Goal: Transaction & Acquisition: Purchase product/service

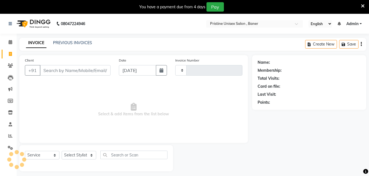
select select "service"
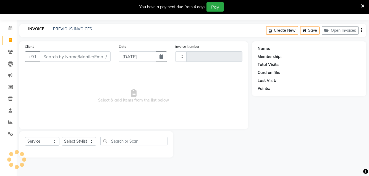
type input "1020"
select select "6610"
click at [82, 140] on select "Select Stylist" at bounding box center [79, 141] width 35 height 9
click at [62, 137] on select "Select Stylist" at bounding box center [79, 141] width 35 height 9
click at [76, 141] on select "Select Stylist [PERSON_NAME] [PERSON_NAME] Karan [PERSON_NAME] Mohd [PERSON_NAM…" at bounding box center [79, 141] width 35 height 9
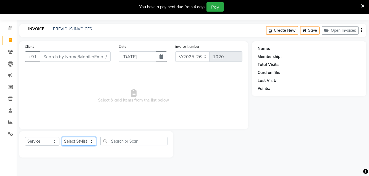
select select "51203"
click at [62, 137] on select "Select Stylist [PERSON_NAME] [PERSON_NAME] Karan [PERSON_NAME] Mohd [PERSON_NAM…" at bounding box center [79, 141] width 35 height 9
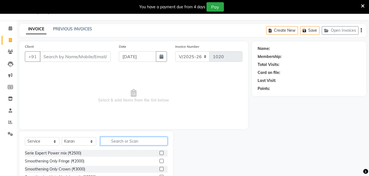
click at [118, 141] on input "text" at bounding box center [133, 141] width 67 height 9
type input "shav"
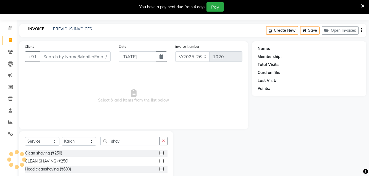
click at [161, 154] on label at bounding box center [162, 153] width 4 height 4
click at [161, 154] on input "checkbox" at bounding box center [162, 154] width 4 height 4
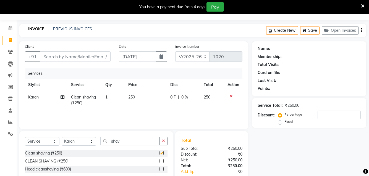
checkbox input "false"
click at [122, 142] on input "shav" at bounding box center [129, 141] width 59 height 9
type input "s"
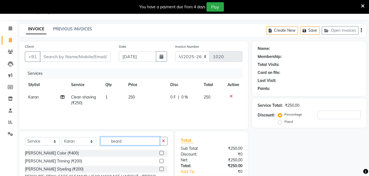
type input "beard"
click at [160, 162] on label at bounding box center [162, 161] width 4 height 4
click at [160, 162] on input "checkbox" at bounding box center [162, 162] width 4 height 4
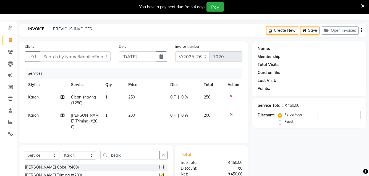
checkbox input "false"
click at [122, 153] on input "beard" at bounding box center [129, 155] width 59 height 9
type input "b"
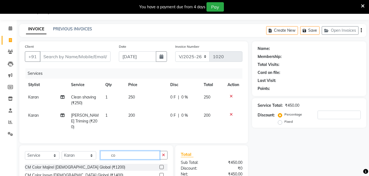
type input "c"
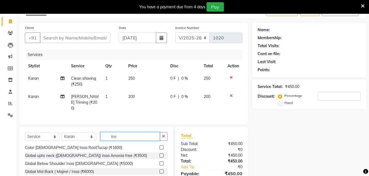
scroll to position [16, 0]
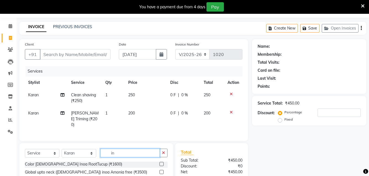
type input "i"
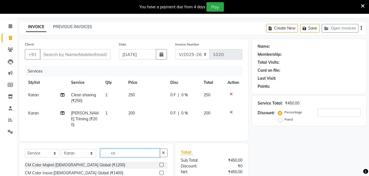
type input "c"
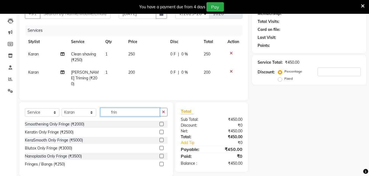
scroll to position [64, 0]
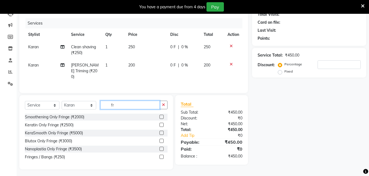
type input "f"
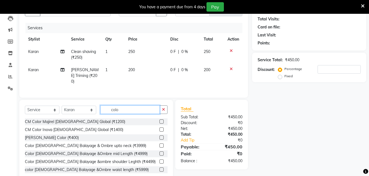
scroll to position [71, 0]
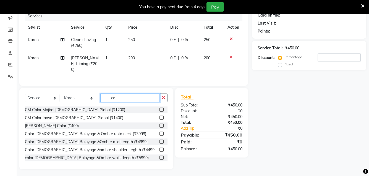
type input "c"
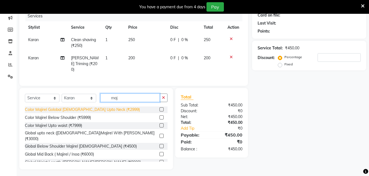
scroll to position [33, 0]
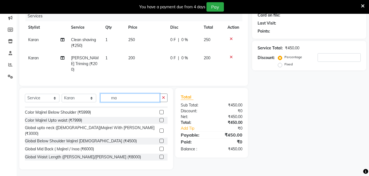
type input "m"
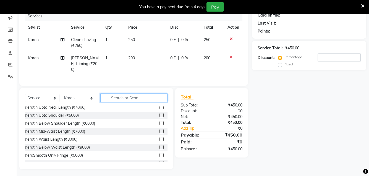
scroll to position [104, 0]
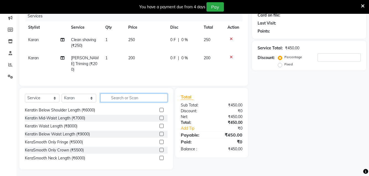
click at [140, 98] on input "text" at bounding box center [133, 98] width 67 height 9
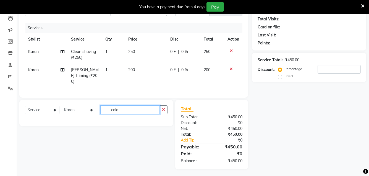
scroll to position [71, 0]
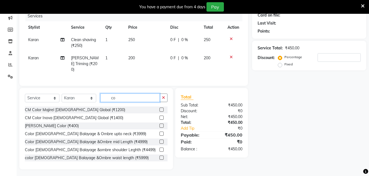
type input "c"
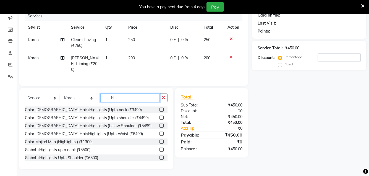
type input "h"
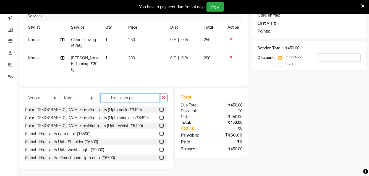
scroll to position [59, 0]
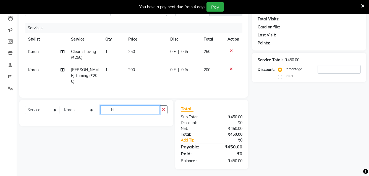
type input "h"
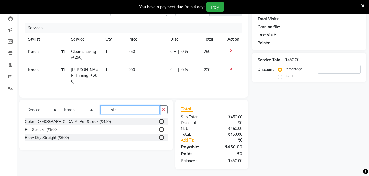
type input "str"
click at [163, 128] on label at bounding box center [162, 130] width 4 height 4
click at [163, 128] on input "checkbox" at bounding box center [162, 130] width 4 height 4
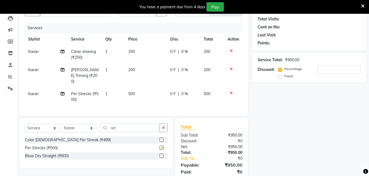
checkbox input "false"
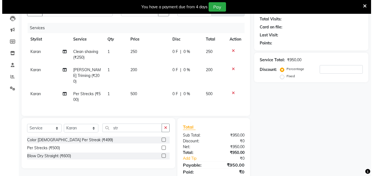
scroll to position [0, 0]
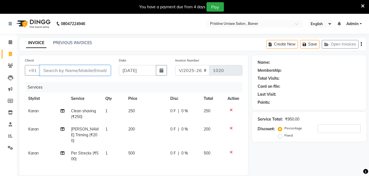
click at [59, 71] on input "Client" at bounding box center [75, 70] width 71 height 11
type input "9"
type input "0"
type input "9867221826"
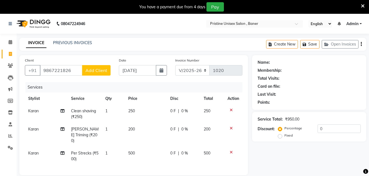
click at [93, 73] on span "Add Client" at bounding box center [96, 71] width 22 height 6
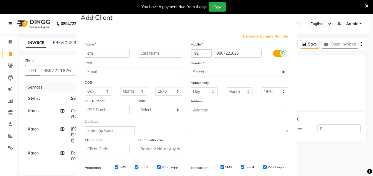
type input "a"
type input "M"
type input "Aman"
click at [147, 53] on input "text" at bounding box center [160, 53] width 45 height 9
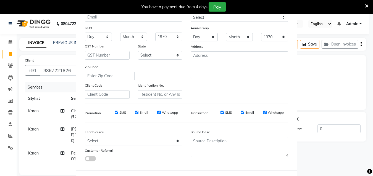
scroll to position [55, 0]
type input "sir"
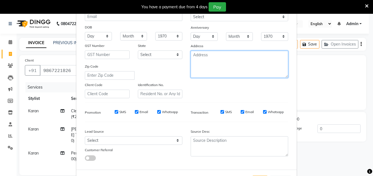
click at [205, 58] on textarea at bounding box center [240, 64] width 98 height 27
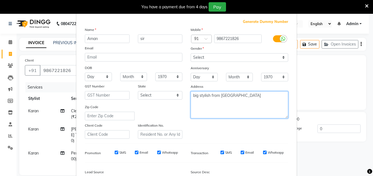
scroll to position [0, 0]
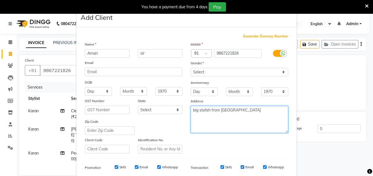
type textarea "big stylish from [GEOGRAPHIC_DATA]"
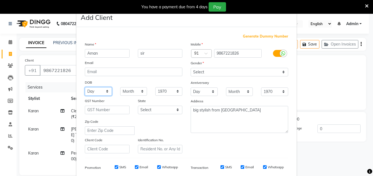
click at [99, 91] on select "Day 01 02 03 04 05 06 07 08 09 10 11 12 13 14 15 16 17 18 19 20 21 22 23 24 25 …" at bounding box center [98, 91] width 27 height 9
select select "15"
click at [85, 87] on select "Day 01 02 03 04 05 06 07 08 09 10 11 12 13 14 15 16 17 18 19 20 21 22 23 24 25 …" at bounding box center [98, 91] width 27 height 9
drag, startPoint x: 133, startPoint y: 93, endPoint x: 132, endPoint y: 88, distance: 5.0
click at [133, 92] on select "Month January February March April May June July August September October Novem…" at bounding box center [133, 91] width 27 height 9
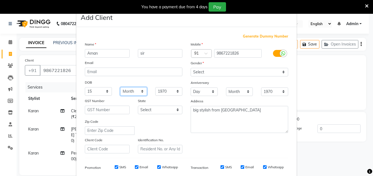
select select "01"
click at [120, 87] on select "Month January February March April May June July August September October Novem…" at bounding box center [133, 91] width 27 height 9
click at [162, 92] on select "1940 1941 1942 1943 1944 1945 1946 1947 1948 1949 1950 1951 1952 1953 1954 1955…" at bounding box center [168, 91] width 27 height 9
select select "1974"
click at [155, 87] on select "1940 1941 1942 1943 1944 1945 1946 1947 1948 1949 1950 1951 1952 1953 1954 1955…" at bounding box center [168, 91] width 27 height 9
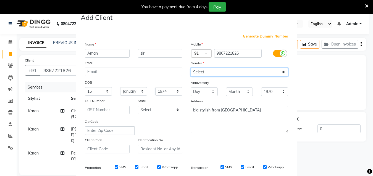
click at [206, 74] on select "Select [DEMOGRAPHIC_DATA] [DEMOGRAPHIC_DATA] Other Prefer Not To Say" at bounding box center [240, 72] width 98 height 9
select select "[DEMOGRAPHIC_DATA]"
click at [191, 68] on select "Select [DEMOGRAPHIC_DATA] [DEMOGRAPHIC_DATA] Other Prefer Not To Say" at bounding box center [240, 72] width 98 height 9
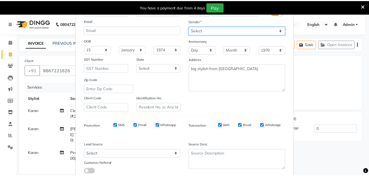
scroll to position [79, 0]
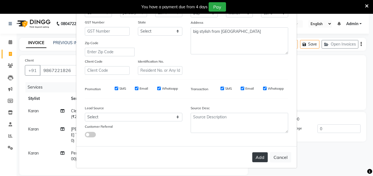
click at [259, 159] on button "Add" at bounding box center [259, 158] width 15 height 10
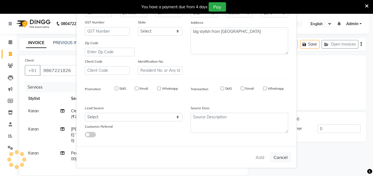
select select
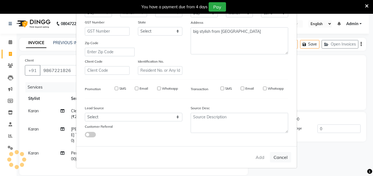
select select
checkbox input "false"
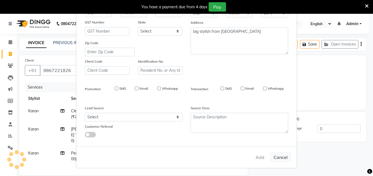
checkbox input "false"
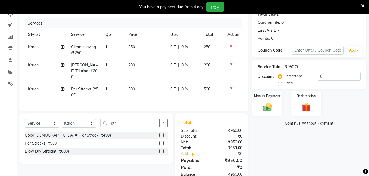
scroll to position [78, 0]
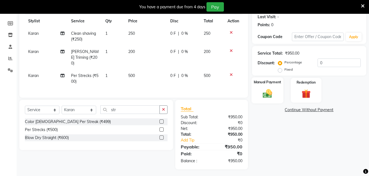
click at [262, 95] on img at bounding box center [267, 93] width 15 height 11
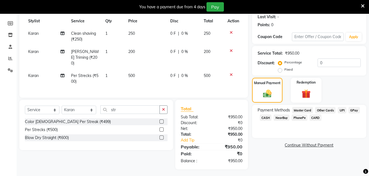
click at [354, 113] on span "GPay" at bounding box center [354, 110] width 11 height 6
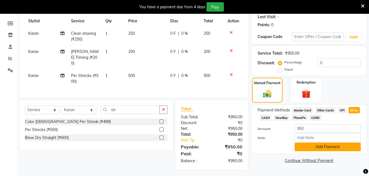
click at [326, 150] on button "Add Payment" at bounding box center [328, 147] width 66 height 9
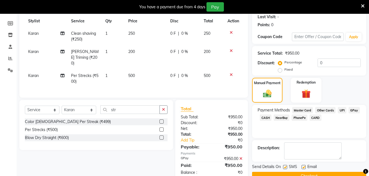
scroll to position [90, 0]
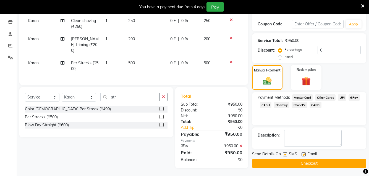
click at [315, 167] on button "Checkout" at bounding box center [309, 164] width 114 height 9
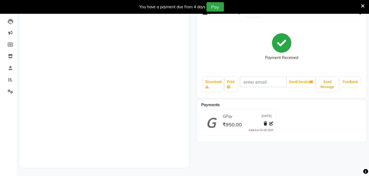
scroll to position [33, 0]
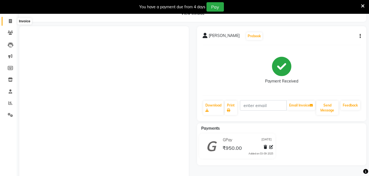
click at [12, 22] on span at bounding box center [11, 21] width 10 height 6
select select "service"
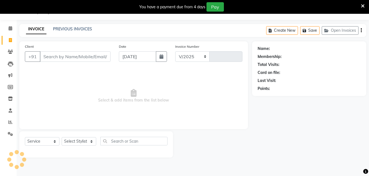
select select "6610"
type input "1021"
click at [79, 141] on select "Select Stylist [PERSON_NAME] [PERSON_NAME] Karan [PERSON_NAME] Mohd [PERSON_NAM…" at bounding box center [79, 141] width 35 height 9
select select "86105"
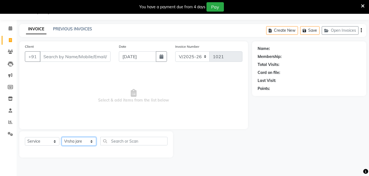
click at [62, 137] on select "Select Stylist [PERSON_NAME] [PERSON_NAME] Karan [PERSON_NAME] Mohd [PERSON_NAM…" at bounding box center [79, 141] width 35 height 9
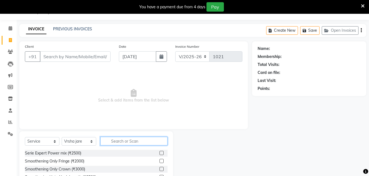
click at [121, 144] on input "text" at bounding box center [133, 141] width 67 height 9
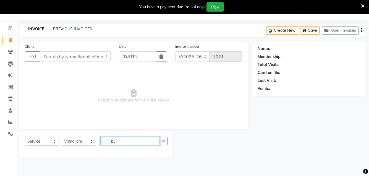
type input "b"
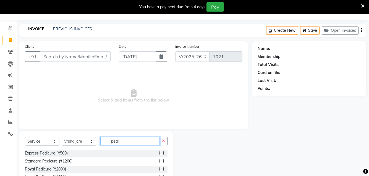
scroll to position [18, 0]
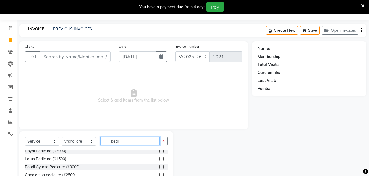
type input "pedi"
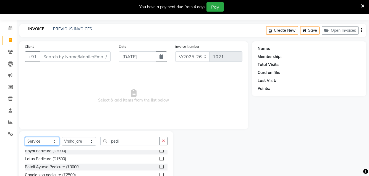
click at [46, 143] on select "Select Service Product Membership Package Voucher Prepaid Gift Card" at bounding box center [42, 141] width 35 height 9
select select "package"
click at [25, 137] on select "Select Service Product Membership Package Voucher Prepaid Gift Card" at bounding box center [42, 141] width 35 height 9
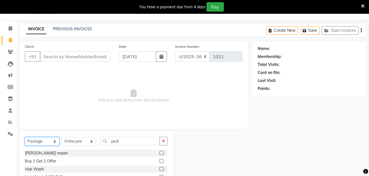
scroll to position [0, 0]
click at [55, 161] on div "Buy 1 Get 1 Offer" at bounding box center [41, 162] width 32 height 6
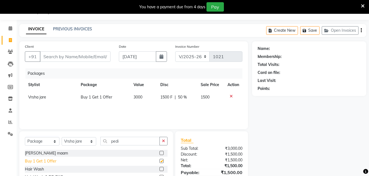
checkbox input "false"
click at [54, 57] on input "Client" at bounding box center [75, 56] width 71 height 11
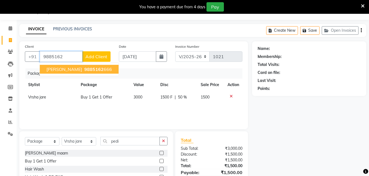
click at [56, 71] on span "[PERSON_NAME]" at bounding box center [64, 70] width 36 height 6
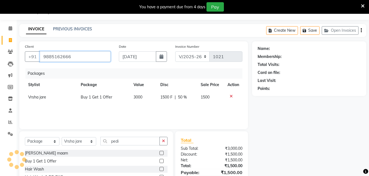
type input "9885162666"
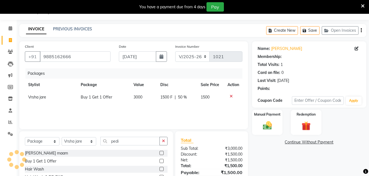
select select "1: Object"
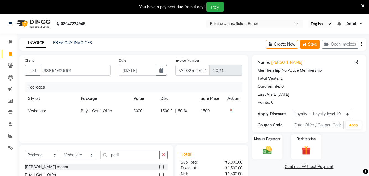
click at [307, 43] on icon "button" at bounding box center [306, 45] width 6 height 4
click at [7, 56] on span at bounding box center [11, 54] width 10 height 6
select select "service"
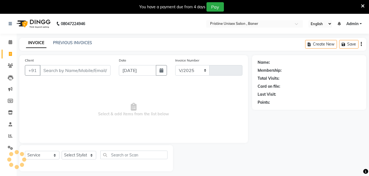
scroll to position [14, 0]
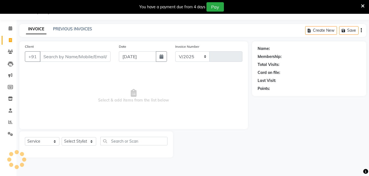
select select "6610"
type input "1021"
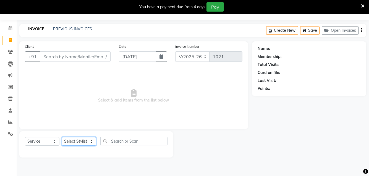
click at [75, 141] on select "Select Stylist [PERSON_NAME] [PERSON_NAME] Karan [PERSON_NAME] Mohd [PERSON_NAM…" at bounding box center [79, 141] width 35 height 9
select select "51203"
click at [62, 137] on select "Select Stylist [PERSON_NAME] [PERSON_NAME] Karan [PERSON_NAME] Mohd [PERSON_NAM…" at bounding box center [79, 141] width 35 height 9
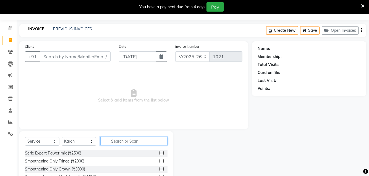
click at [119, 138] on input "text" at bounding box center [133, 141] width 67 height 9
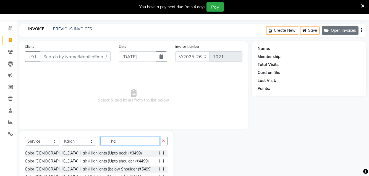
type input "hai"
click at [343, 32] on button "Open Invoices" at bounding box center [340, 30] width 37 height 9
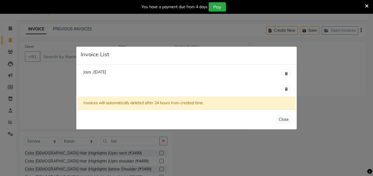
click at [106, 72] on span "Jaya ./[DATE]" at bounding box center [94, 72] width 23 height 5
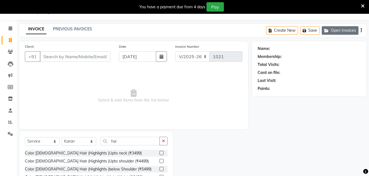
click at [335, 30] on button "Open Invoices" at bounding box center [340, 30] width 37 height 9
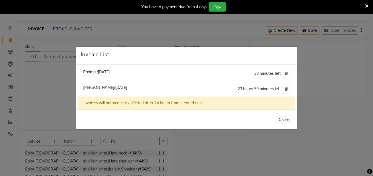
click at [126, 86] on span "[PERSON_NAME]/[DATE]" at bounding box center [105, 87] width 44 height 5
type input "9885162666"
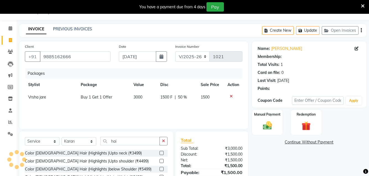
select select "1: Object"
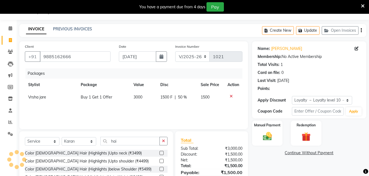
select select
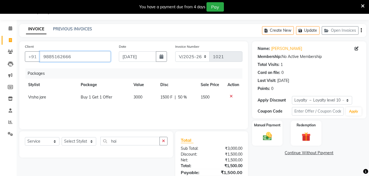
click at [84, 58] on input "9885162666" at bounding box center [75, 56] width 71 height 11
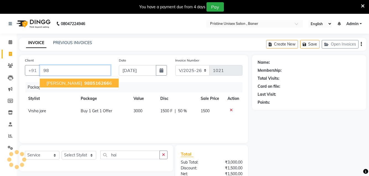
type input "9"
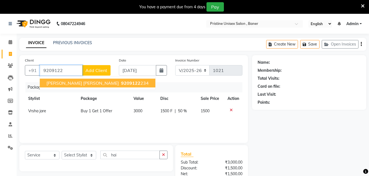
click at [80, 84] on span "[PERSON_NAME] [PERSON_NAME]" at bounding box center [82, 83] width 72 height 6
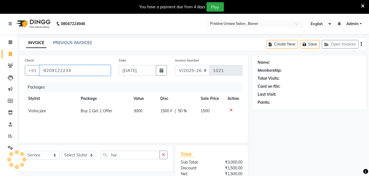
type input "9209122234"
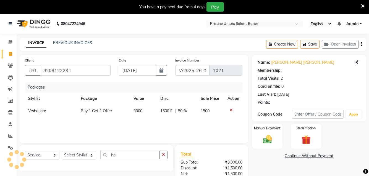
select select "1: Object"
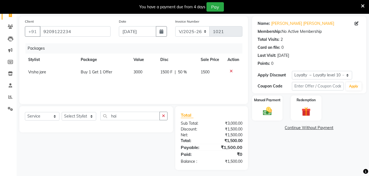
scroll to position [41, 0]
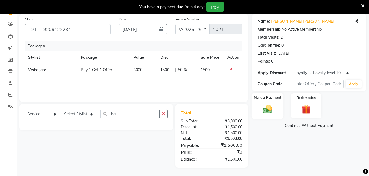
click at [268, 110] on img at bounding box center [267, 109] width 15 height 11
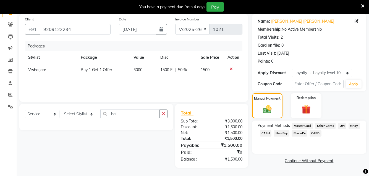
click at [355, 127] on span "GPay" at bounding box center [354, 126] width 11 height 6
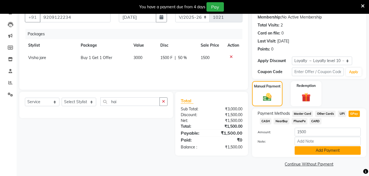
scroll to position [54, 0]
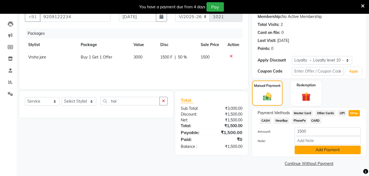
click at [304, 150] on button "Add Payment" at bounding box center [328, 150] width 66 height 9
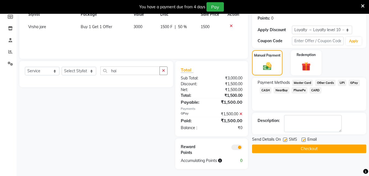
scroll to position [86, 0]
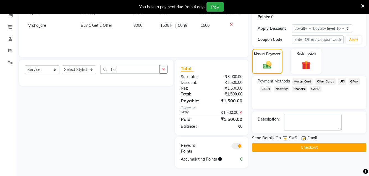
click at [301, 149] on button "Checkout" at bounding box center [309, 148] width 114 height 9
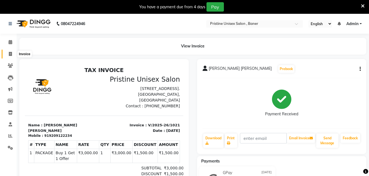
click at [11, 54] on icon at bounding box center [10, 54] width 3 height 4
select select "service"
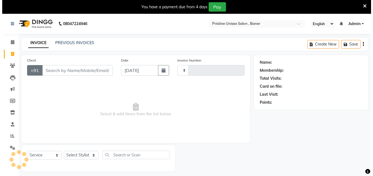
scroll to position [14, 0]
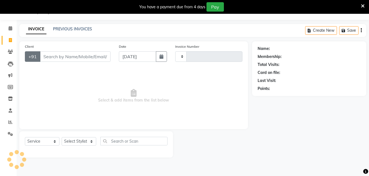
type input "1022"
select select "6610"
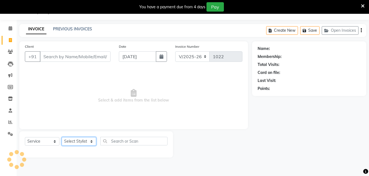
click at [69, 143] on select "Select Stylist" at bounding box center [79, 141] width 35 height 9
click at [62, 137] on select "Select Stylist" at bounding box center [79, 141] width 35 height 9
click at [72, 143] on select "Select Stylist [PERSON_NAME] [PERSON_NAME] Karan [PERSON_NAME] Mohd [PERSON_NAM…" at bounding box center [79, 141] width 35 height 9
select select "51203"
click at [62, 137] on select "Select Stylist [PERSON_NAME] [PERSON_NAME] Karan [PERSON_NAME] Mohd [PERSON_NAM…" at bounding box center [79, 141] width 35 height 9
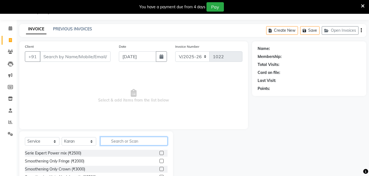
click at [116, 143] on input "text" at bounding box center [133, 141] width 67 height 9
type input "hairc"
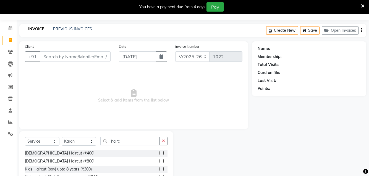
click at [160, 154] on label at bounding box center [162, 153] width 4 height 4
click at [160, 154] on input "checkbox" at bounding box center [162, 154] width 4 height 4
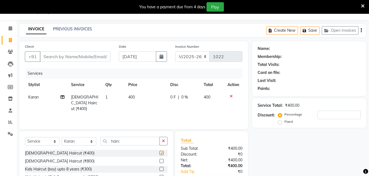
checkbox input "false"
click at [139, 142] on input "hairc" at bounding box center [129, 141] width 59 height 9
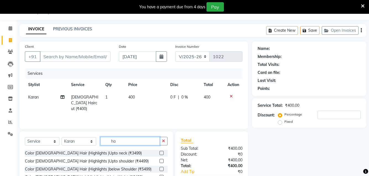
type input "h"
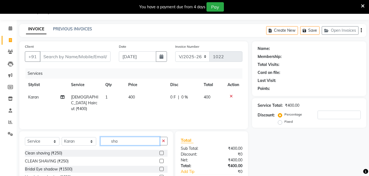
type input "sha"
click at [160, 154] on label at bounding box center [162, 153] width 4 height 4
click at [160, 154] on input "checkbox" at bounding box center [162, 154] width 4 height 4
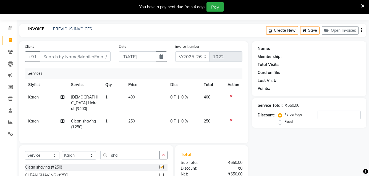
checkbox input "false"
click at [64, 57] on input "Client" at bounding box center [75, 56] width 71 height 11
click at [64, 58] on input "Client" at bounding box center [75, 56] width 71 height 11
type input "9"
type input "0"
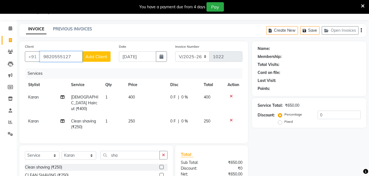
type input "9820555127"
click at [99, 55] on span "Add Client" at bounding box center [96, 57] width 22 height 6
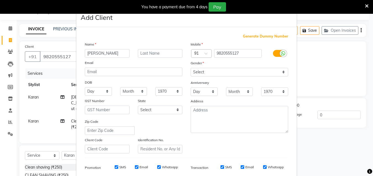
type input "[PERSON_NAME]"
click at [157, 51] on input "text" at bounding box center [160, 53] width 45 height 9
type input "sir"
click at [103, 93] on select "Day 01 02 03 04 05 06 07 08 09 10 11 12 13 14 15 16 17 18 19 20 21 22 23 24 25 …" at bounding box center [98, 91] width 27 height 9
click at [213, 73] on select "Select [DEMOGRAPHIC_DATA] [DEMOGRAPHIC_DATA] Other Prefer Not To Say" at bounding box center [240, 72] width 98 height 9
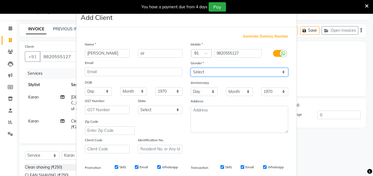
select select "[DEMOGRAPHIC_DATA]"
click at [191, 68] on select "Select [DEMOGRAPHIC_DATA] [DEMOGRAPHIC_DATA] Other Prefer Not To Say" at bounding box center [240, 72] width 98 height 9
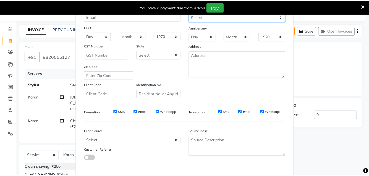
scroll to position [79, 0]
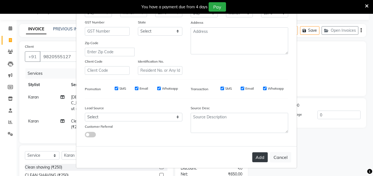
click at [260, 155] on button "Add" at bounding box center [259, 158] width 15 height 10
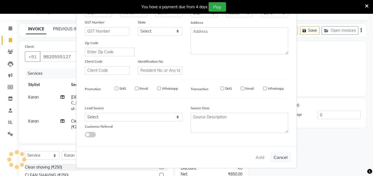
select select
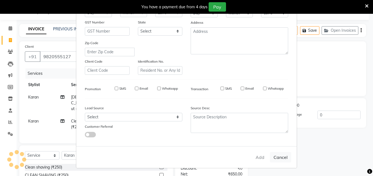
select select
checkbox input "false"
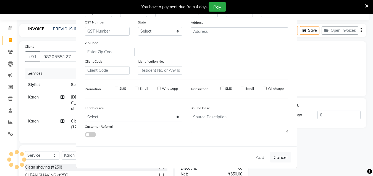
checkbox input "false"
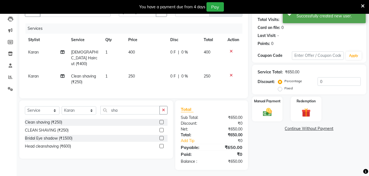
scroll to position [59, 0]
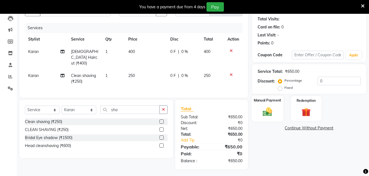
click at [267, 110] on img at bounding box center [267, 111] width 15 height 11
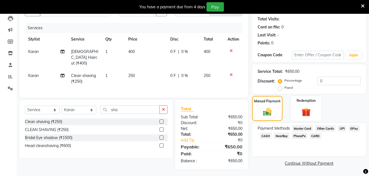
click at [353, 128] on span "GPay" at bounding box center [354, 129] width 11 height 6
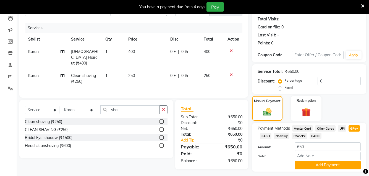
scroll to position [75, 0]
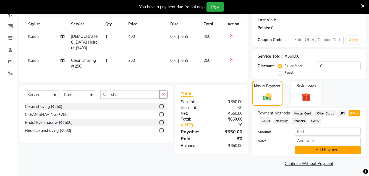
click at [331, 150] on button "Add Payment" at bounding box center [328, 150] width 66 height 9
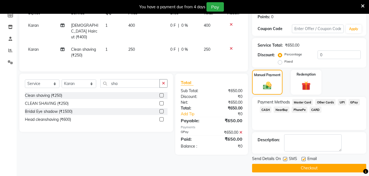
scroll to position [90, 0]
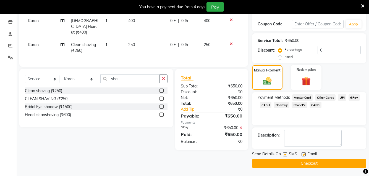
click at [310, 165] on button "Checkout" at bounding box center [309, 164] width 114 height 9
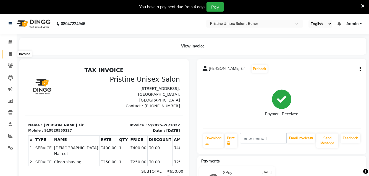
click at [9, 52] on icon at bounding box center [10, 54] width 3 height 4
select select "service"
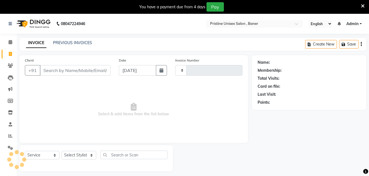
scroll to position [14, 0]
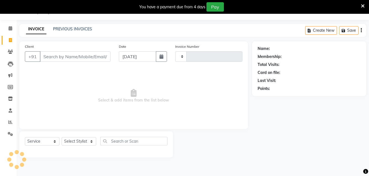
type input "1023"
select select "6610"
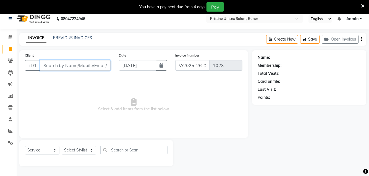
scroll to position [0, 0]
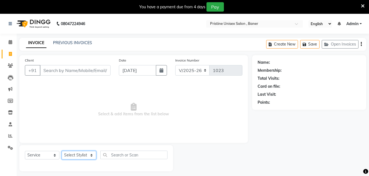
click at [86, 156] on select "Select Stylist [PERSON_NAME] [PERSON_NAME] Karan [PERSON_NAME] Mohd [PERSON_NAM…" at bounding box center [79, 155] width 35 height 9
select select "51203"
click at [62, 151] on select "Select Stylist [PERSON_NAME] [PERSON_NAME] Karan [PERSON_NAME] Mohd [PERSON_NAM…" at bounding box center [79, 155] width 35 height 9
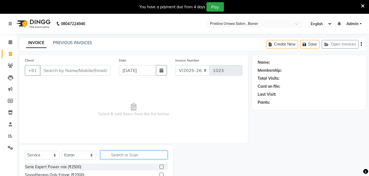
click at [121, 158] on input "text" at bounding box center [133, 155] width 67 height 9
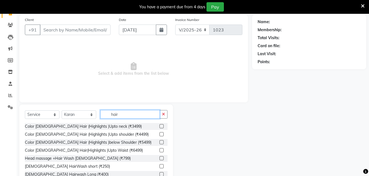
scroll to position [55, 0]
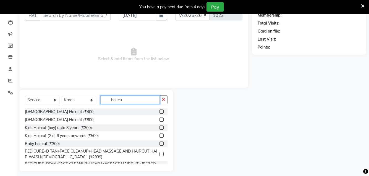
type input "haircu"
click at [160, 113] on label at bounding box center [162, 112] width 4 height 4
click at [160, 113] on input "checkbox" at bounding box center [162, 112] width 4 height 4
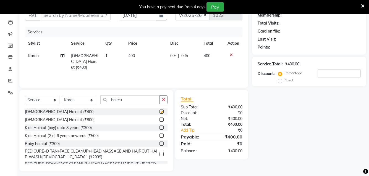
checkbox input "false"
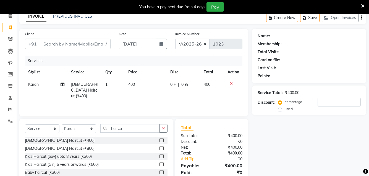
scroll to position [0, 0]
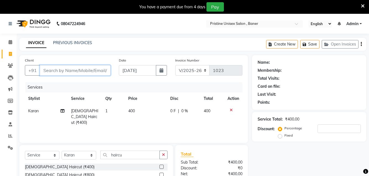
click at [49, 69] on input "Client" at bounding box center [75, 70] width 71 height 11
type input "n"
type input "0"
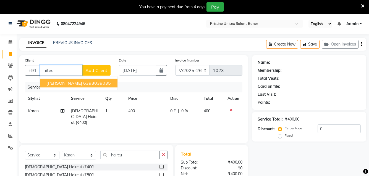
click at [101, 84] on ngb-highlight "6393039035" at bounding box center [97, 83] width 28 height 6
type input "6393039035"
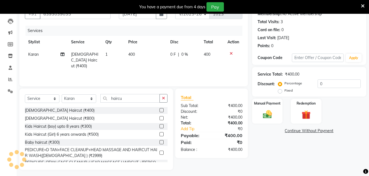
scroll to position [59, 0]
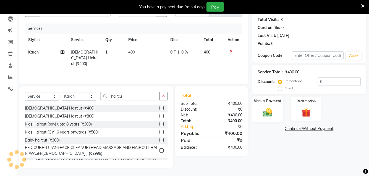
click at [269, 107] on div "Manual Payment" at bounding box center [267, 109] width 32 height 26
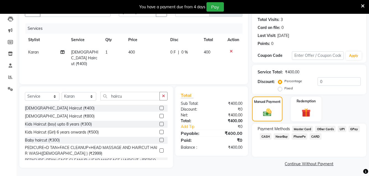
click at [356, 130] on span "GPay" at bounding box center [354, 129] width 11 height 6
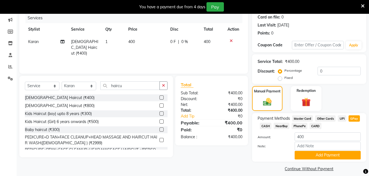
scroll to position [75, 0]
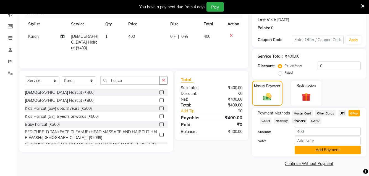
click at [317, 152] on button "Add Payment" at bounding box center [328, 150] width 66 height 9
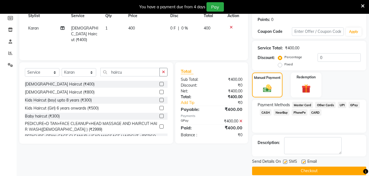
scroll to position [90, 0]
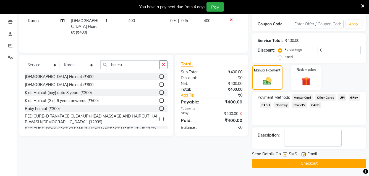
click at [301, 164] on button "Checkout" at bounding box center [309, 164] width 114 height 9
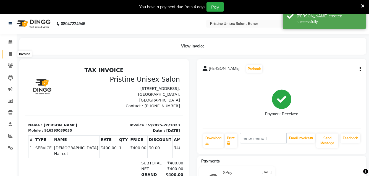
click at [12, 53] on span at bounding box center [11, 54] width 10 height 6
select select "6610"
select select "service"
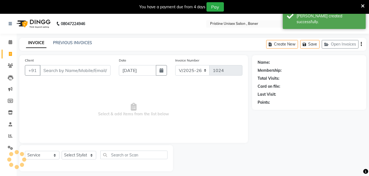
scroll to position [14, 0]
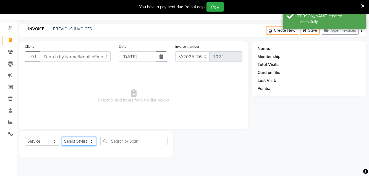
click at [82, 142] on select "Select Stylist [PERSON_NAME] [PERSON_NAME] Karan [PERSON_NAME] Mohd [PERSON_NAM…" at bounding box center [79, 141] width 35 height 9
select select "86105"
click at [62, 137] on select "Select Stylist [PERSON_NAME] [PERSON_NAME] Karan [PERSON_NAME] Mohd [PERSON_NAM…" at bounding box center [79, 141] width 35 height 9
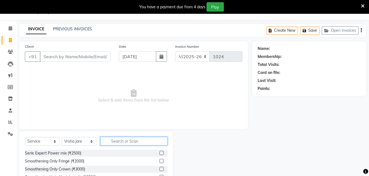
click at [126, 140] on input "text" at bounding box center [133, 141] width 67 height 9
type input "clean"
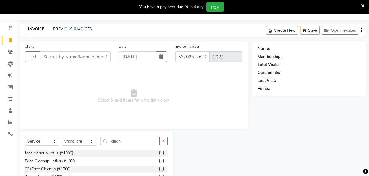
click at [160, 162] on label at bounding box center [162, 161] width 4 height 4
click at [160, 162] on input "checkbox" at bounding box center [162, 162] width 4 height 4
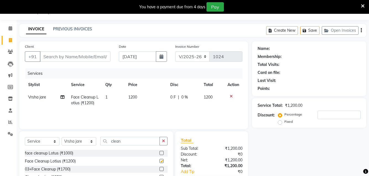
checkbox input "false"
click at [126, 144] on input "clean" at bounding box center [129, 141] width 59 height 9
type input "c"
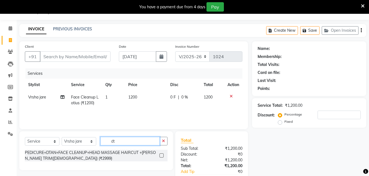
type input "d"
type input "D"
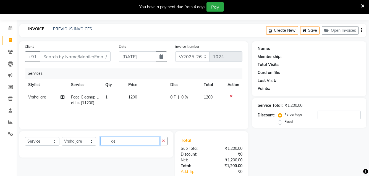
type input "d"
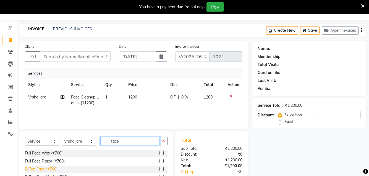
type input "face"
click at [51, 169] on div "D-Tan Face (₹500)" at bounding box center [41, 170] width 33 height 6
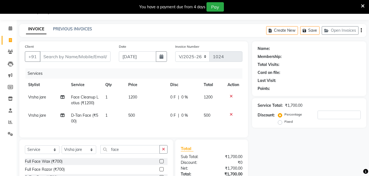
checkbox input "false"
click at [118, 154] on input "face" at bounding box center [129, 149] width 59 height 9
type input "f"
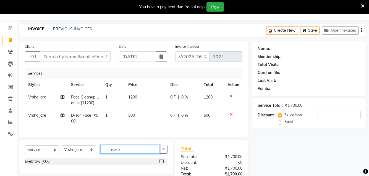
type input "eyeb"
click at [161, 164] on label at bounding box center [162, 162] width 4 height 4
click at [161, 164] on input "checkbox" at bounding box center [162, 162] width 4 height 4
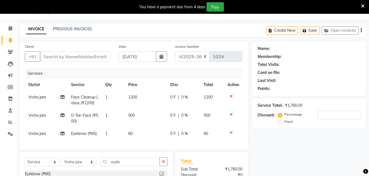
checkbox input "false"
click at [129, 165] on input "eyeb" at bounding box center [129, 162] width 59 height 9
type input "e"
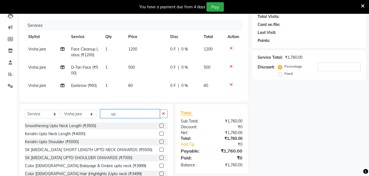
scroll to position [69, 0]
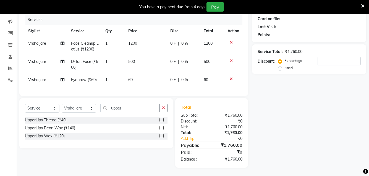
click at [160, 124] on div at bounding box center [162, 121] width 4 height 6
click at [124, 109] on input "upper" at bounding box center [129, 108] width 59 height 9
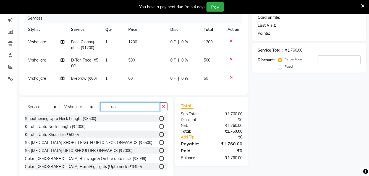
type input "u"
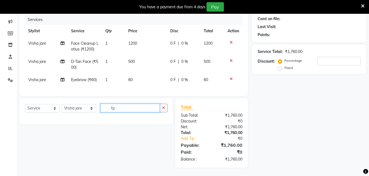
type input "f"
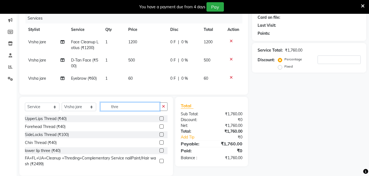
type input "thre"
click at [160, 129] on label at bounding box center [162, 127] width 4 height 4
click at [160, 129] on input "checkbox" at bounding box center [162, 127] width 4 height 4
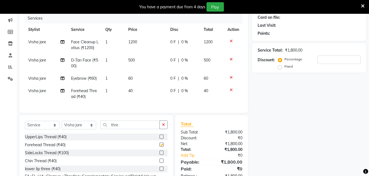
checkbox input "false"
click at [129, 127] on input "thre" at bounding box center [129, 125] width 59 height 9
type input "t"
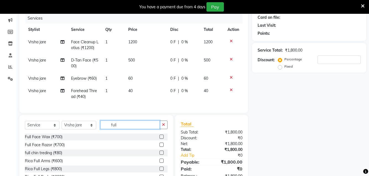
type input "full"
click at [160, 163] on label at bounding box center [162, 161] width 4 height 4
click at [160, 163] on input "checkbox" at bounding box center [162, 162] width 4 height 4
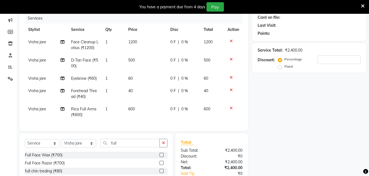
checkbox input "false"
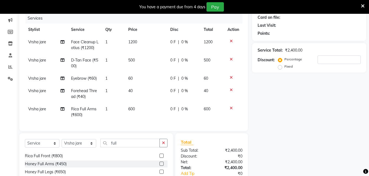
scroll to position [83, 0]
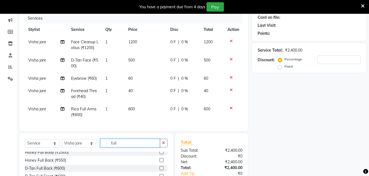
click at [130, 148] on input "full" at bounding box center [129, 143] width 59 height 9
type input "f"
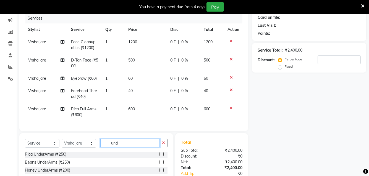
scroll to position [0, 0]
type input "under"
click at [159, 158] on div "Rica UnderArms (₹250)" at bounding box center [96, 155] width 143 height 7
click at [161, 157] on label at bounding box center [162, 155] width 4 height 4
click at [161, 157] on input "checkbox" at bounding box center [162, 156] width 4 height 4
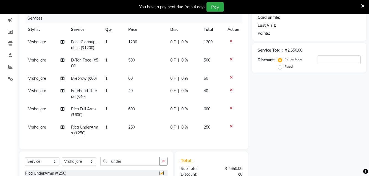
checkbox input "false"
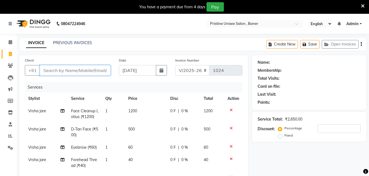
click at [51, 69] on input "Client" at bounding box center [75, 70] width 71 height 11
type input "8"
type input "0"
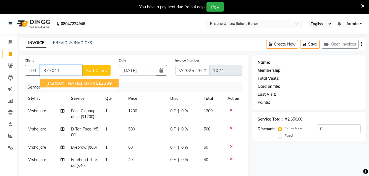
click at [89, 85] on span "877011" at bounding box center [92, 83] width 17 height 6
type input "8770112339"
select select "1: Object"
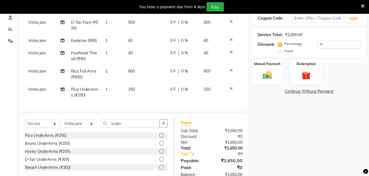
scroll to position [111, 0]
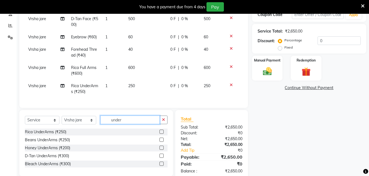
click at [127, 124] on input "under" at bounding box center [129, 120] width 59 height 9
type input "u"
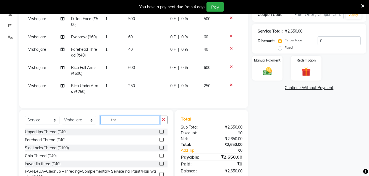
type input "thr"
click at [162, 134] on label at bounding box center [162, 132] width 4 height 4
click at [162, 134] on input "checkbox" at bounding box center [162, 133] width 4 height 4
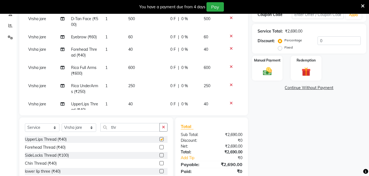
checkbox input "false"
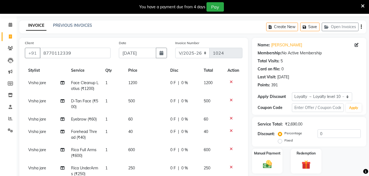
scroll to position [83, 0]
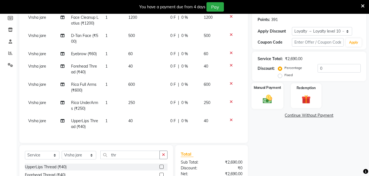
click at [270, 98] on img at bounding box center [267, 99] width 15 height 11
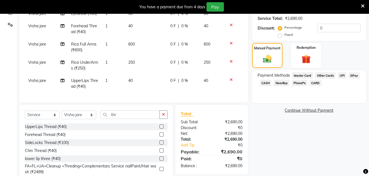
scroll to position [139, 0]
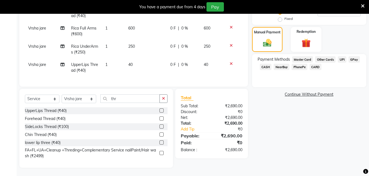
click at [355, 62] on span "GPay" at bounding box center [354, 59] width 11 height 6
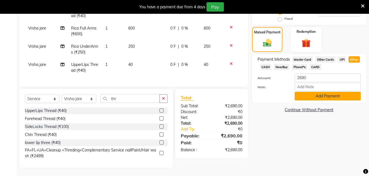
click at [317, 95] on button "Add Payment" at bounding box center [328, 96] width 66 height 9
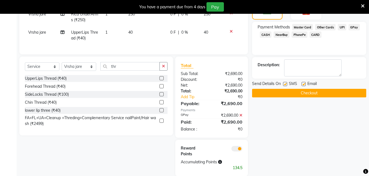
scroll to position [180, 0]
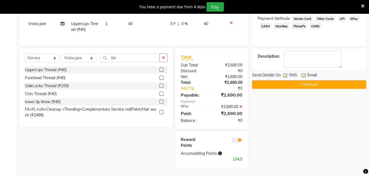
click at [312, 87] on button "Checkout" at bounding box center [309, 84] width 114 height 9
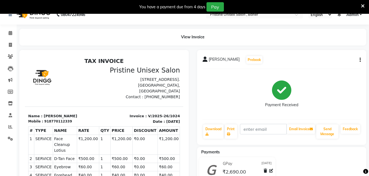
scroll to position [6, 0]
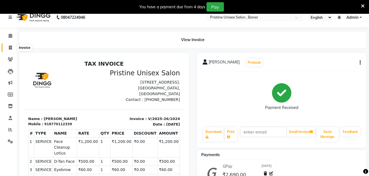
click at [8, 48] on span at bounding box center [11, 48] width 10 height 6
select select "service"
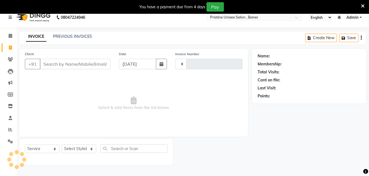
scroll to position [14, 0]
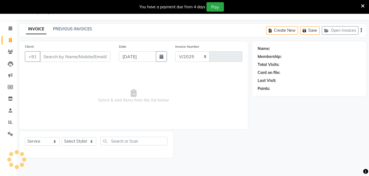
select select "6610"
type input "1025"
click at [48, 140] on select "Select Service Product Membership Package Voucher Prepaid Gift Card" at bounding box center [42, 141] width 35 height 9
select select "P"
click at [25, 137] on select "Select Service Product Membership Package Voucher Prepaid Gift Card" at bounding box center [42, 141] width 35 height 9
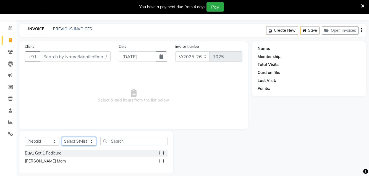
click at [82, 142] on select "Select Stylist [PERSON_NAME] [PERSON_NAME] Karan [PERSON_NAME] Mohd [PERSON_NAM…" at bounding box center [79, 141] width 35 height 9
select select "86105"
click at [62, 137] on select "Select Stylist [PERSON_NAME] [PERSON_NAME] Karan [PERSON_NAME] Mohd [PERSON_NAM…" at bounding box center [79, 141] width 35 height 9
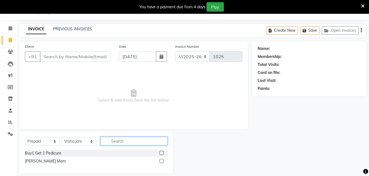
click at [111, 145] on input "text" at bounding box center [133, 141] width 67 height 9
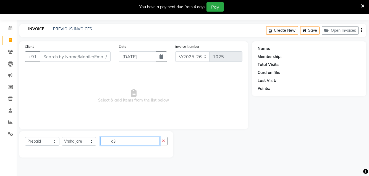
type input "o3"
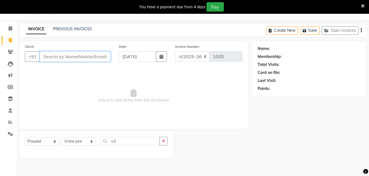
click at [87, 55] on input "Client" at bounding box center [75, 56] width 71 height 11
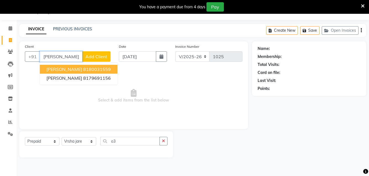
click at [82, 69] on span "[PERSON_NAME]" at bounding box center [64, 70] width 36 height 6
type input "8180031559"
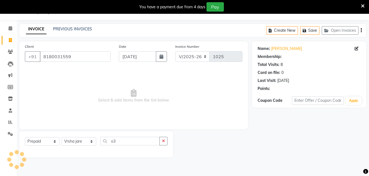
select select "1: Object"
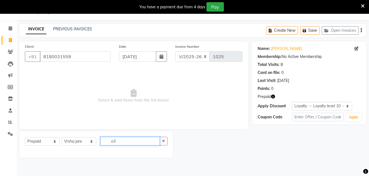
click at [130, 140] on input "o3" at bounding box center [129, 141] width 59 height 9
type input "o"
type input "f"
type input "w"
type input "o"
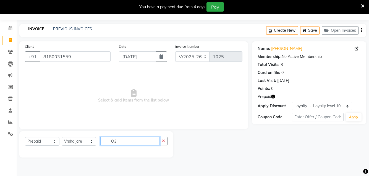
type input "O"
type input "w"
type input "b"
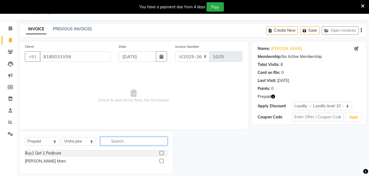
type input "w"
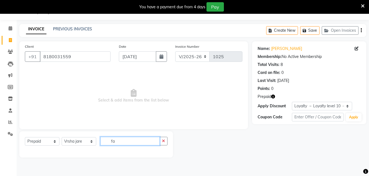
type input "f"
click at [193, 158] on main "INVOICE PREVIOUS INVOICES Create New Save Open Invoices Client [PHONE_NUMBER] D…" at bounding box center [193, 95] width 353 height 142
click at [129, 141] on input "un" at bounding box center [129, 141] width 59 height 9
type input "u"
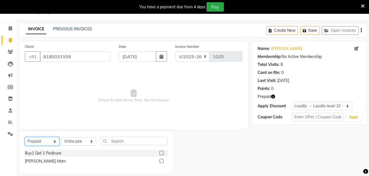
click at [49, 142] on select "Select Service Product Membership Package Voucher Prepaid Gift Card" at bounding box center [42, 141] width 35 height 9
click at [45, 140] on select "Select Service Product Membership Package Voucher Prepaid Gift Card" at bounding box center [42, 141] width 35 height 9
click at [49, 143] on select "Select Service Product Membership Package Voucher Prepaid Gift Card" at bounding box center [42, 141] width 35 height 9
select select "service"
click at [25, 137] on select "Select Service Product Membership Package Voucher Prepaid Gift Card" at bounding box center [42, 141] width 35 height 9
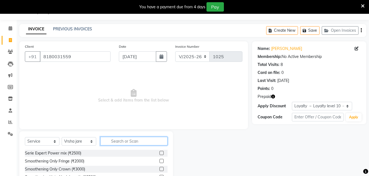
click at [131, 144] on input "text" at bounding box center [133, 141] width 67 height 9
type input "o"
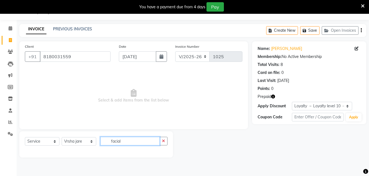
type input "facial"
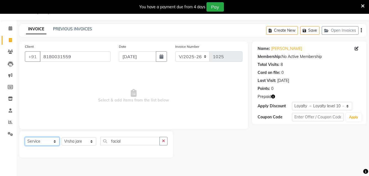
click at [42, 144] on select "Select Service Product Membership Package Voucher Prepaid Gift Card" at bounding box center [42, 141] width 35 height 9
select select "P"
click at [25, 137] on select "Select Service Product Membership Package Voucher Prepaid Gift Card" at bounding box center [42, 141] width 35 height 9
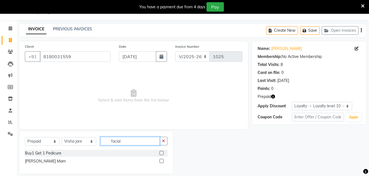
click at [135, 140] on input "facial" at bounding box center [129, 141] width 59 height 9
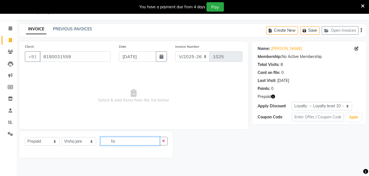
type input "f"
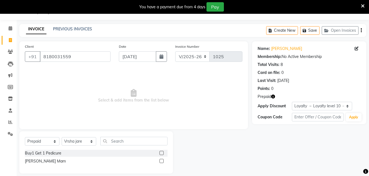
click at [163, 160] on label at bounding box center [162, 161] width 4 height 4
click at [163, 160] on input "checkbox" at bounding box center [162, 162] width 4 height 4
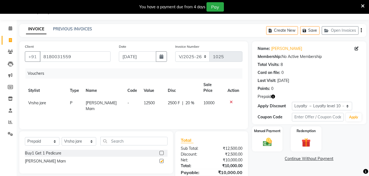
checkbox input "false"
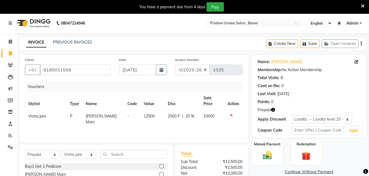
scroll to position [0, 0]
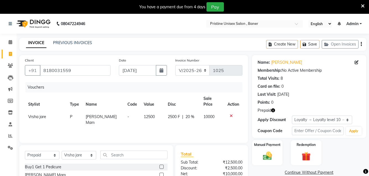
click at [230, 115] on icon at bounding box center [231, 116] width 3 height 4
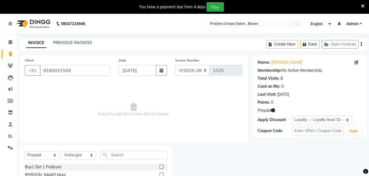
scroll to position [20, 0]
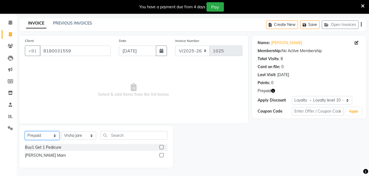
click at [46, 135] on select "Select Service Product Membership Package Voucher Prepaid Gift Card" at bounding box center [42, 136] width 35 height 9
select select "service"
click at [25, 132] on select "Select Service Product Membership Package Voucher Prepaid Gift Card" at bounding box center [42, 136] width 35 height 9
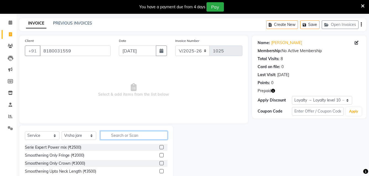
click at [118, 134] on input "text" at bounding box center [133, 135] width 67 height 9
type input "f"
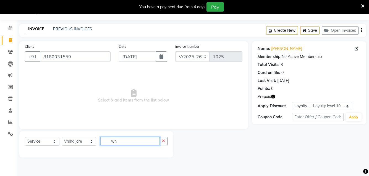
scroll to position [14, 0]
type input "w"
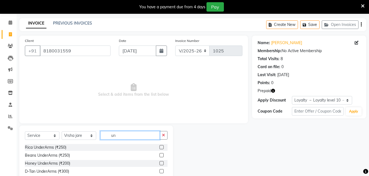
scroll to position [1, 0]
type input "un"
click at [160, 171] on label at bounding box center [162, 171] width 4 height 4
click at [160, 171] on input "checkbox" at bounding box center [162, 171] width 4 height 4
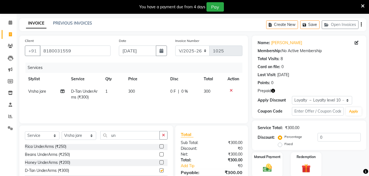
checkbox input "false"
click at [130, 135] on input "un" at bounding box center [129, 135] width 59 height 9
type input "u"
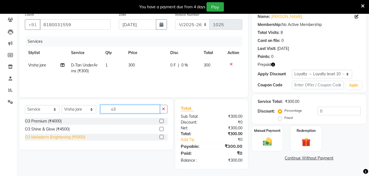
scroll to position [47, 0]
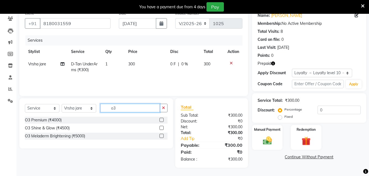
type input "o3"
click at [162, 128] on label at bounding box center [162, 128] width 4 height 4
click at [162, 128] on input "checkbox" at bounding box center [162, 129] width 4 height 4
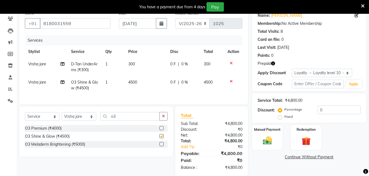
checkbox input "false"
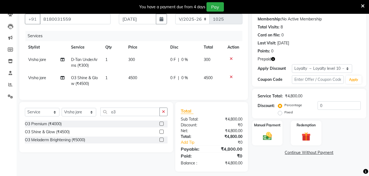
scroll to position [59, 0]
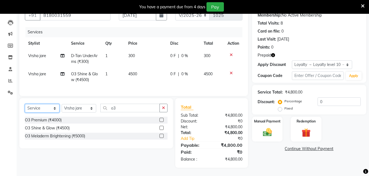
click at [38, 107] on select "Select Service Product Membership Package Voucher Prepaid Gift Card" at bounding box center [42, 108] width 35 height 9
click at [25, 104] on select "Select Service Product Membership Package Voucher Prepaid Gift Card" at bounding box center [42, 108] width 35 height 9
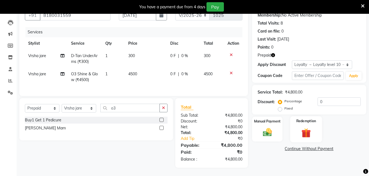
click at [300, 127] on img at bounding box center [306, 133] width 15 height 12
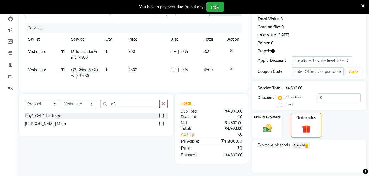
click at [303, 147] on span "Prepaid 1" at bounding box center [301, 146] width 18 height 6
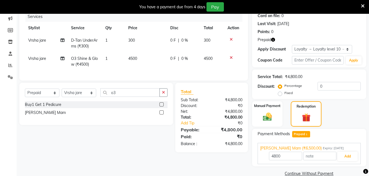
scroll to position [81, 0]
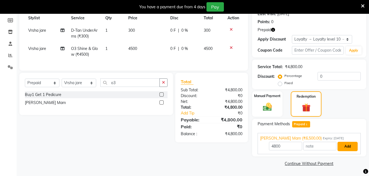
click at [347, 149] on button "Add" at bounding box center [348, 146] width 20 height 9
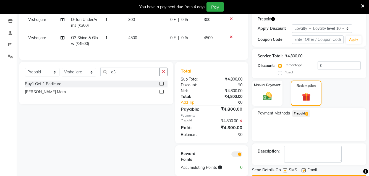
scroll to position [108, 0]
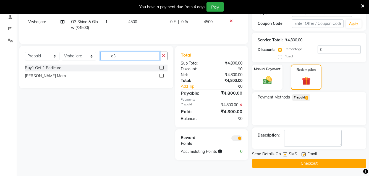
click at [122, 60] on input "o3" at bounding box center [129, 56] width 59 height 9
click at [39, 61] on select "Select Service Product Membership Package Voucher Prepaid Gift Card" at bounding box center [42, 56] width 35 height 9
select select "service"
click at [25, 56] on select "Select Service Product Membership Package Voucher Prepaid Gift Card" at bounding box center [42, 56] width 35 height 9
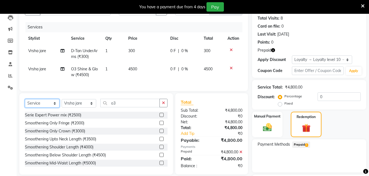
scroll to position [52, 0]
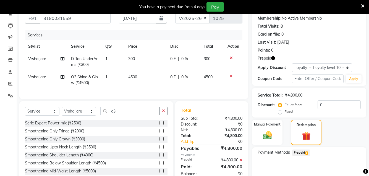
click at [233, 58] on div at bounding box center [234, 58] width 12 height 4
click at [231, 58] on icon at bounding box center [231, 58] width 3 height 4
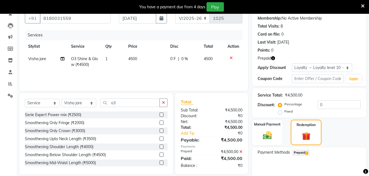
click at [231, 58] on icon at bounding box center [231, 58] width 3 height 4
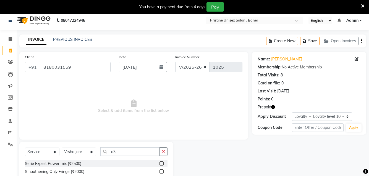
scroll to position [0, 0]
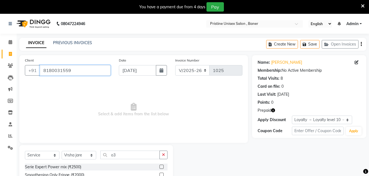
click at [79, 71] on input "8180031559" at bounding box center [75, 70] width 71 height 11
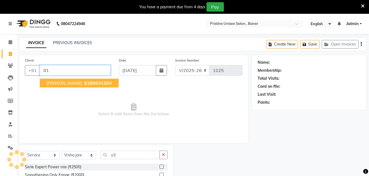
type input "8"
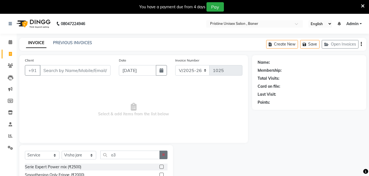
click at [163, 157] on button "button" at bounding box center [164, 155] width 8 height 9
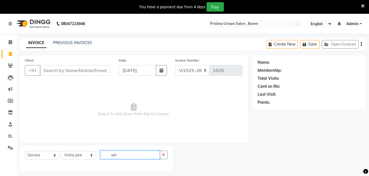
type input "w"
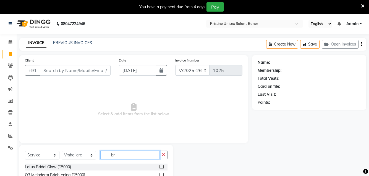
type input "b"
drag, startPoint x: 265, startPoint y: 99, endPoint x: 262, endPoint y: 100, distance: 3.9
click at [262, 100] on div "Name: Membership: Total Visits: Card on file: Last Visit: Points:" at bounding box center [309, 82] width 103 height 48
click at [9, 41] on icon at bounding box center [11, 42] width 4 height 4
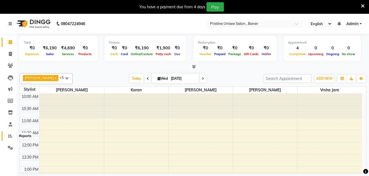
click at [10, 136] on icon at bounding box center [10, 136] width 4 height 4
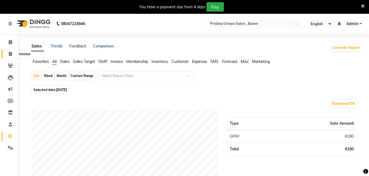
click at [11, 56] on span at bounding box center [11, 54] width 10 height 6
select select "6610"
select select "service"
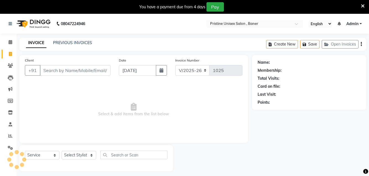
scroll to position [14, 0]
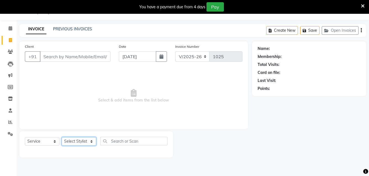
click at [85, 140] on select "Select Stylist [PERSON_NAME] [PERSON_NAME] Karan [PERSON_NAME] Mohd [PERSON_NAM…" at bounding box center [79, 141] width 35 height 9
select select "51206"
click at [62, 137] on select "Select Stylist [PERSON_NAME] [PERSON_NAME] Karan [PERSON_NAME] Mohd [PERSON_NAM…" at bounding box center [79, 141] width 35 height 9
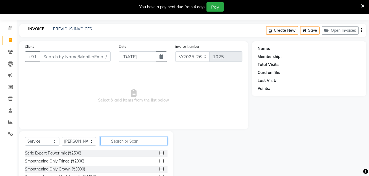
click at [130, 140] on input "text" at bounding box center [133, 141] width 67 height 9
type input "honey"
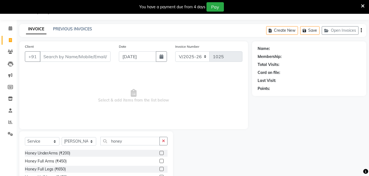
click at [160, 153] on label at bounding box center [162, 153] width 4 height 4
click at [160, 153] on input "checkbox" at bounding box center [162, 154] width 4 height 4
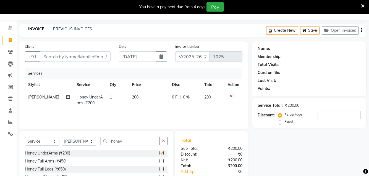
checkbox input "false"
click at [160, 160] on label at bounding box center [162, 161] width 4 height 4
click at [160, 160] on input "checkbox" at bounding box center [162, 162] width 4 height 4
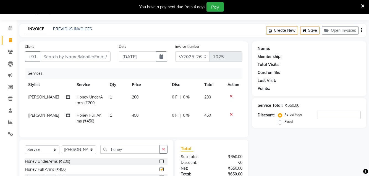
checkbox input "false"
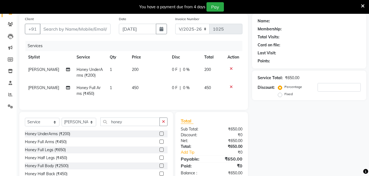
click at [160, 152] on label at bounding box center [162, 150] width 4 height 4
click at [160, 152] on input "checkbox" at bounding box center [162, 151] width 4 height 4
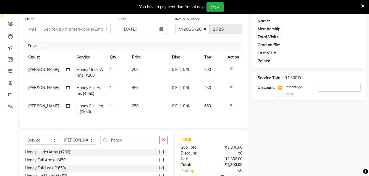
checkbox input "false"
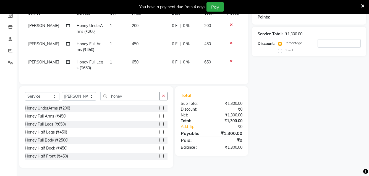
scroll to position [90, 0]
click at [136, 97] on input "honey" at bounding box center [129, 96] width 59 height 9
type input "h"
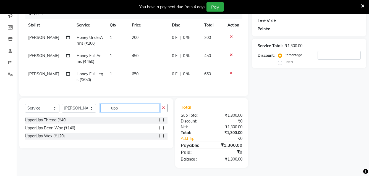
scroll to position [78, 0]
type input "upper"
click at [163, 129] on label at bounding box center [162, 128] width 4 height 4
click at [163, 129] on input "checkbox" at bounding box center [162, 129] width 4 height 4
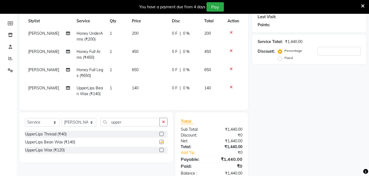
checkbox input "false"
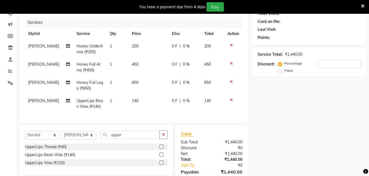
scroll to position [55, 0]
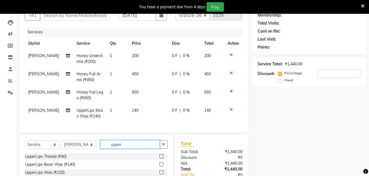
click at [127, 147] on input "upper" at bounding box center [129, 144] width 59 height 9
type input "u"
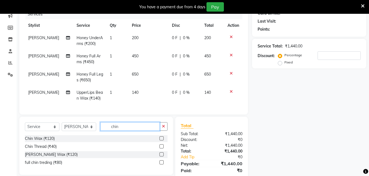
scroll to position [83, 0]
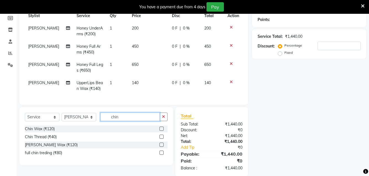
type input "chin"
click at [160, 147] on label at bounding box center [162, 145] width 4 height 4
click at [160, 147] on input "checkbox" at bounding box center [162, 146] width 4 height 4
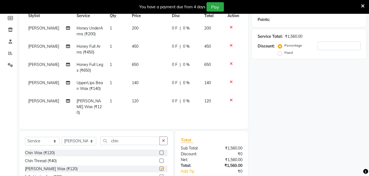
checkbox input "false"
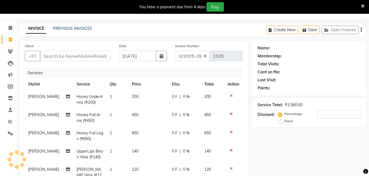
scroll to position [28, 0]
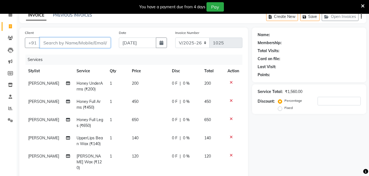
click at [58, 42] on input "Client" at bounding box center [75, 43] width 71 height 11
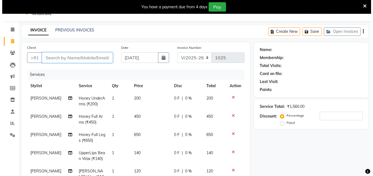
scroll to position [0, 0]
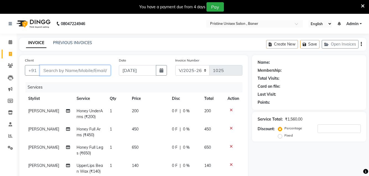
type input "9"
type input "0"
type input "9874179359"
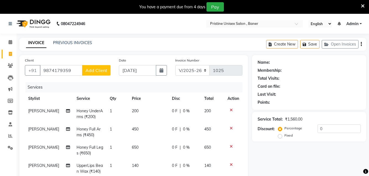
click at [93, 71] on span "Add Client" at bounding box center [96, 71] width 22 height 6
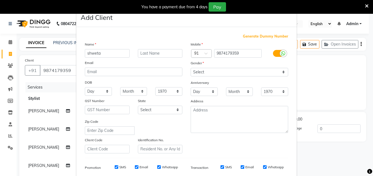
type input "shweta"
click at [152, 54] on input "text" at bounding box center [160, 53] width 45 height 9
type input "tiwari"
click at [99, 93] on select "Day 01 02 03 04 05 06 07 08 09 10 11 12 13 14 15 16 17 18 19 20 21 22 23 24 25 …" at bounding box center [98, 91] width 27 height 9
select select "08"
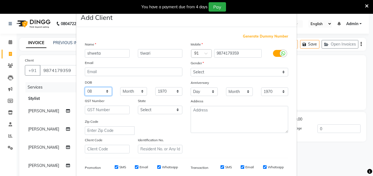
click at [85, 87] on select "Day 01 02 03 04 05 06 07 08 09 10 11 12 13 14 15 16 17 18 19 20 21 22 23 24 25 …" at bounding box center [98, 91] width 27 height 9
click at [134, 93] on select "Month January February March April May June July August September October Novem…" at bounding box center [133, 91] width 27 height 9
click at [120, 87] on select "Month January February March April May June July August September October Novem…" at bounding box center [133, 91] width 27 height 9
click at [134, 92] on select "Month January February March April May June July August September October Novem…" at bounding box center [133, 91] width 27 height 9
select select "05"
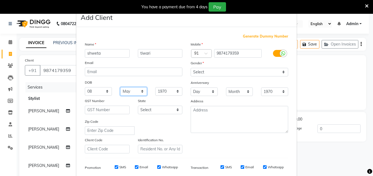
click at [120, 87] on select "Month January February March April May June July August September October Novem…" at bounding box center [133, 91] width 27 height 9
click at [155, 94] on select "1940 1941 1942 1943 1944 1945 1946 1947 1948 1949 1950 1951 1952 1953 1954 1955…" at bounding box center [168, 91] width 27 height 9
click at [155, 87] on select "1940 1941 1942 1943 1944 1945 1946 1947 1948 1949 1950 1951 1952 1953 1954 1955…" at bounding box center [168, 91] width 27 height 9
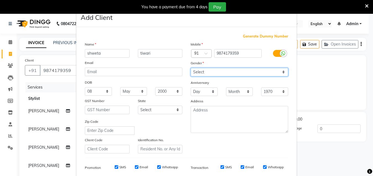
click at [204, 72] on select "Select [DEMOGRAPHIC_DATA] [DEMOGRAPHIC_DATA] Other Prefer Not To Say" at bounding box center [240, 72] width 98 height 9
click at [191, 68] on select "Select [DEMOGRAPHIC_DATA] [DEMOGRAPHIC_DATA] Other Prefer Not To Say" at bounding box center [240, 72] width 98 height 9
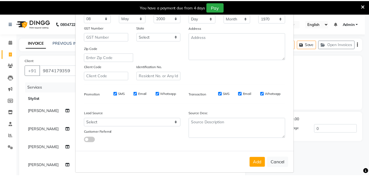
scroll to position [79, 0]
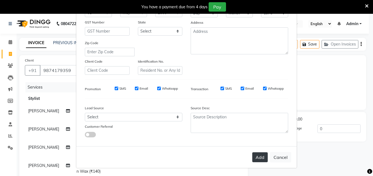
click at [257, 158] on button "Add" at bounding box center [259, 158] width 15 height 10
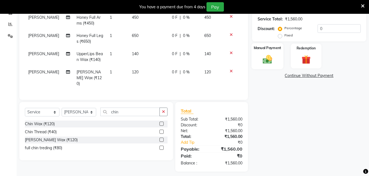
scroll to position [114, 0]
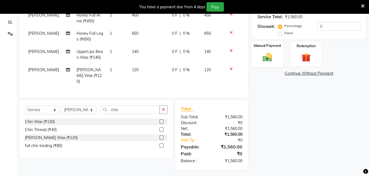
click at [263, 64] on div "Manual Payment" at bounding box center [267, 54] width 32 height 26
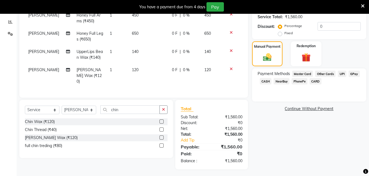
click at [353, 75] on span "GPay" at bounding box center [354, 74] width 11 height 6
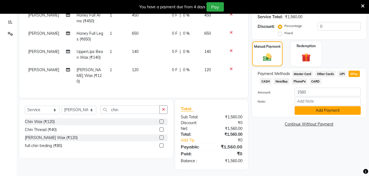
click at [333, 114] on button "Add Payment" at bounding box center [328, 110] width 66 height 9
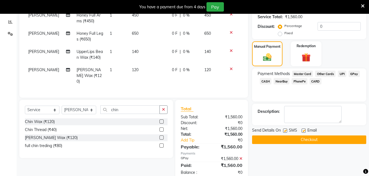
scroll to position [126, 0]
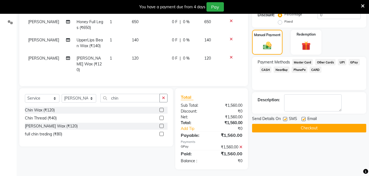
click at [320, 127] on button "Checkout" at bounding box center [309, 128] width 114 height 9
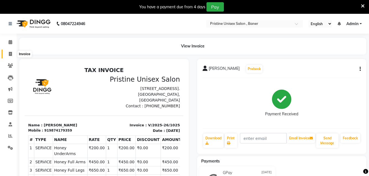
click at [12, 51] on span at bounding box center [11, 54] width 10 height 6
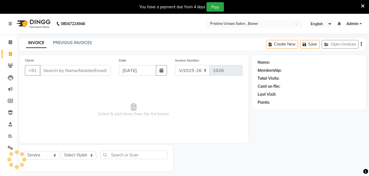
scroll to position [14, 0]
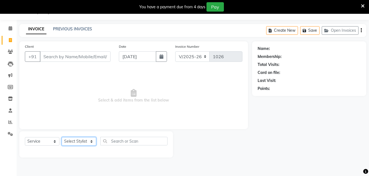
click at [77, 142] on select "Select Stylist [PERSON_NAME] [PERSON_NAME] Karan [PERSON_NAME] Mohd [PERSON_NAM…" at bounding box center [79, 141] width 35 height 9
click at [62, 137] on select "Select Stylist [PERSON_NAME] [PERSON_NAME] Karan [PERSON_NAME] Mohd [PERSON_NAM…" at bounding box center [79, 141] width 35 height 9
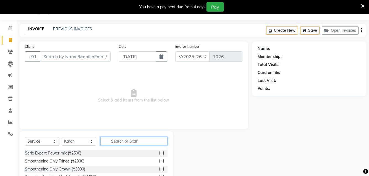
click at [115, 139] on input "text" at bounding box center [133, 141] width 67 height 9
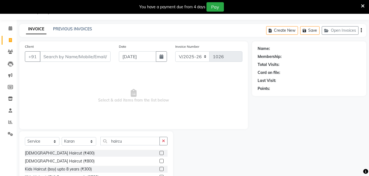
click at [160, 152] on label at bounding box center [162, 153] width 4 height 4
click at [160, 152] on input "checkbox" at bounding box center [162, 154] width 4 height 4
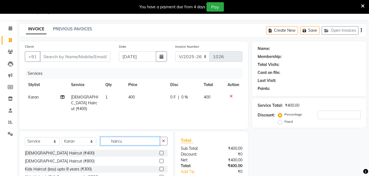
click at [136, 141] on input "haircu" at bounding box center [129, 141] width 59 height 9
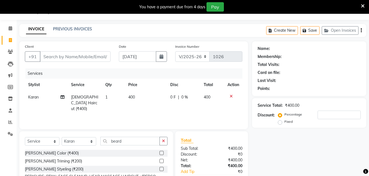
click at [160, 162] on label at bounding box center [162, 161] width 4 height 4
click at [160, 162] on input "checkbox" at bounding box center [162, 162] width 4 height 4
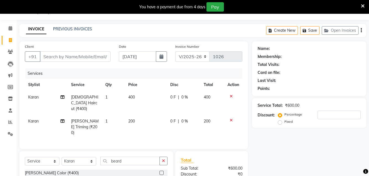
click at [184, 98] on span "0 %" at bounding box center [184, 98] width 7 height 6
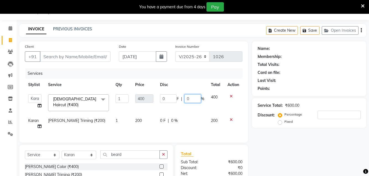
click at [191, 98] on input "0" at bounding box center [192, 99] width 17 height 9
click at [264, 149] on div "Name: Membership: Total Visits: Card on file: Last Visit: Points: Service Total…" at bounding box center [311, 127] width 118 height 173
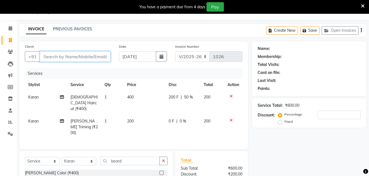
click at [79, 56] on input "Client" at bounding box center [75, 56] width 71 height 11
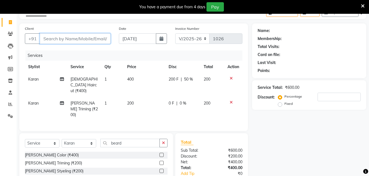
scroll to position [41, 0]
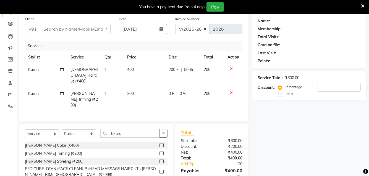
click at [230, 68] on icon at bounding box center [231, 69] width 3 height 4
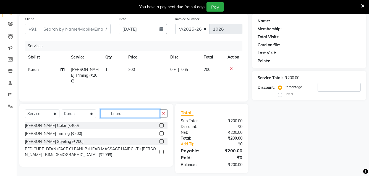
click at [127, 115] on input "beard" at bounding box center [129, 114] width 59 height 9
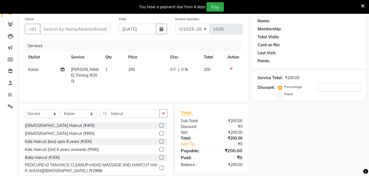
click at [160, 127] on label at bounding box center [162, 126] width 4 height 4
click at [160, 127] on input "checkbox" at bounding box center [162, 126] width 4 height 4
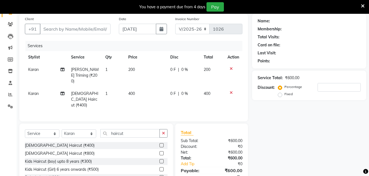
click at [183, 91] on span "0 %" at bounding box center [184, 94] width 7 height 6
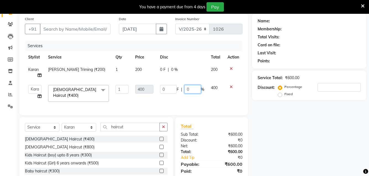
click at [191, 88] on input "0" at bounding box center [192, 89] width 17 height 9
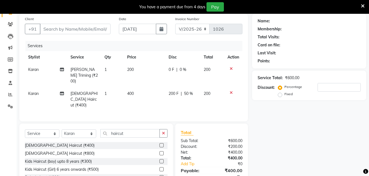
click at [256, 127] on div "Name: Membership: Total Visits: Card on file: Last Visit: Points: Service Total…" at bounding box center [311, 110] width 118 height 192
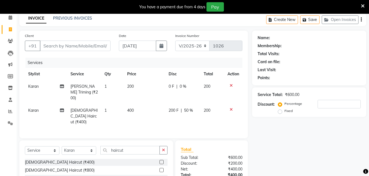
scroll to position [0, 0]
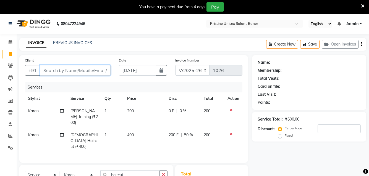
click at [87, 69] on input "Client" at bounding box center [75, 70] width 71 height 11
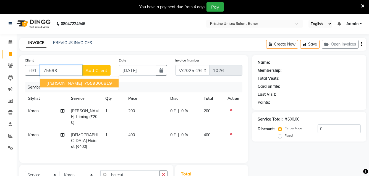
click at [70, 84] on span "[PERSON_NAME]" at bounding box center [64, 83] width 36 height 6
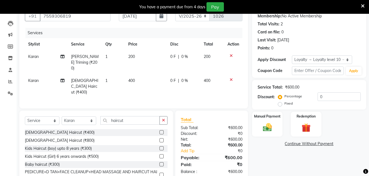
scroll to position [71, 0]
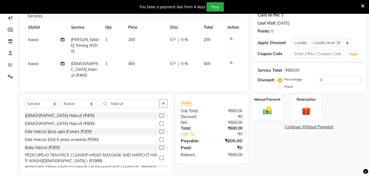
click at [185, 61] on span "0 %" at bounding box center [184, 64] width 7 height 6
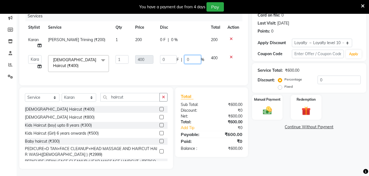
click at [189, 59] on input "0" at bounding box center [192, 59] width 17 height 9
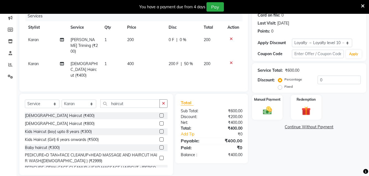
click at [293, 153] on div "Name: [PERSON_NAME] Membership: No Active Membership Total Visits: 2 Card on fi…" at bounding box center [311, 80] width 118 height 192
drag, startPoint x: 267, startPoint y: 122, endPoint x: 266, endPoint y: 112, distance: 9.4
click at [267, 117] on div "Name: [PERSON_NAME] Membership: No Active Membership Total Visits: 2 Card on fi…" at bounding box center [311, 80] width 118 height 192
drag, startPoint x: 334, startPoint y: 168, endPoint x: 314, endPoint y: 170, distance: 20.1
click at [323, 171] on main "INVOICE PREVIOUS INVOICES Create New Save Open Invoices Client [PHONE_NUMBER] D…" at bounding box center [193, 75] width 353 height 217
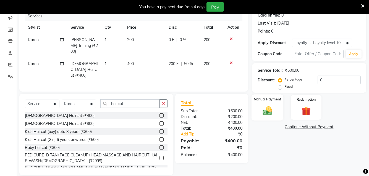
click at [270, 111] on img at bounding box center [267, 110] width 15 height 11
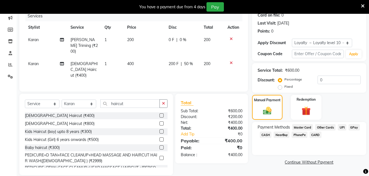
click at [352, 128] on span "GPay" at bounding box center [354, 127] width 11 height 6
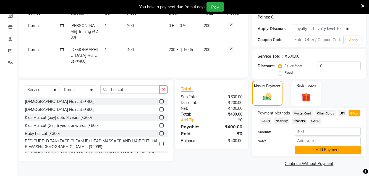
click at [319, 150] on button "Add Payment" at bounding box center [328, 150] width 66 height 9
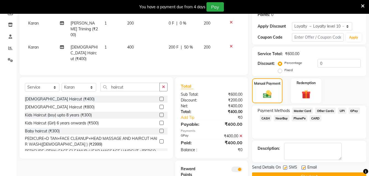
scroll to position [104, 0]
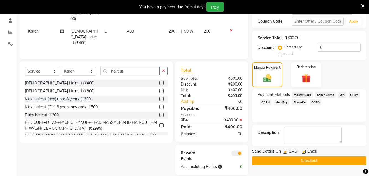
click at [275, 159] on button "Checkout" at bounding box center [309, 161] width 114 height 9
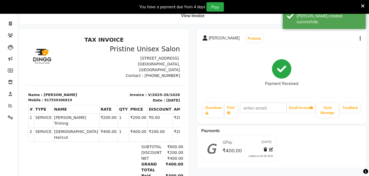
scroll to position [58, 0]
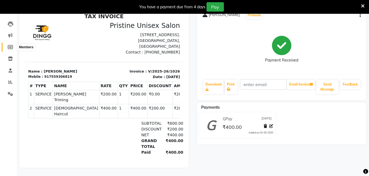
click at [13, 45] on icon at bounding box center [10, 47] width 5 height 4
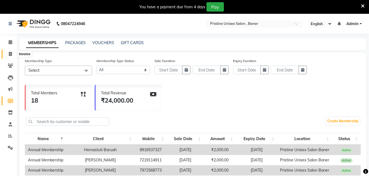
click at [11, 52] on icon at bounding box center [10, 54] width 3 height 4
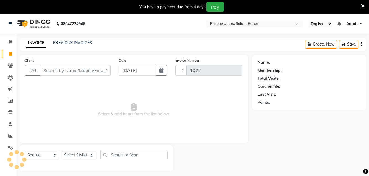
scroll to position [14, 0]
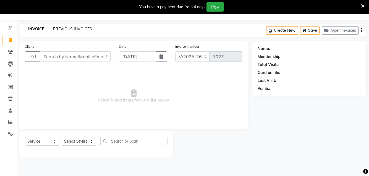
click at [81, 29] on link "PREVIOUS INVOICES" at bounding box center [72, 29] width 39 height 5
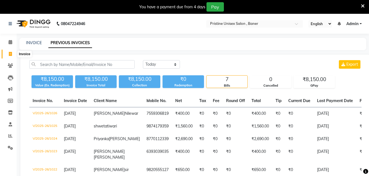
click at [13, 55] on span at bounding box center [11, 54] width 10 height 6
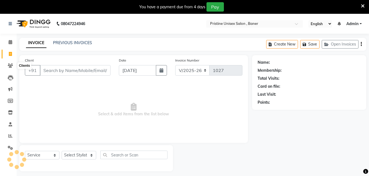
scroll to position [14, 0]
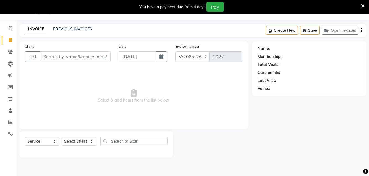
click at [61, 57] on input "Client" at bounding box center [75, 56] width 71 height 11
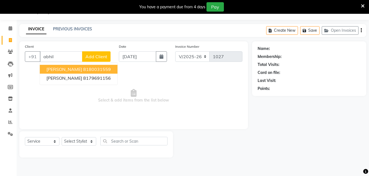
click at [72, 69] on span "[PERSON_NAME]" at bounding box center [64, 70] width 36 height 6
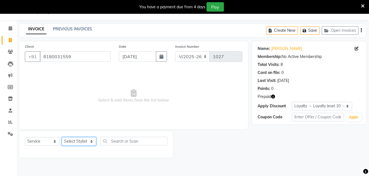
click at [75, 142] on select "Select Stylist [PERSON_NAME] [PERSON_NAME] Karan [PERSON_NAME] Mohd [PERSON_NAM…" at bounding box center [79, 141] width 35 height 9
click at [62, 137] on select "Select Stylist [PERSON_NAME] [PERSON_NAME] Karan [PERSON_NAME] Mohd [PERSON_NAM…" at bounding box center [79, 141] width 35 height 9
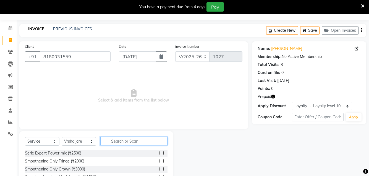
click at [129, 141] on input "text" at bounding box center [133, 141] width 67 height 9
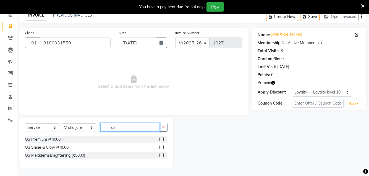
scroll to position [28, 0]
click at [162, 138] on label at bounding box center [162, 139] width 4 height 4
click at [162, 138] on input "checkbox" at bounding box center [162, 140] width 4 height 4
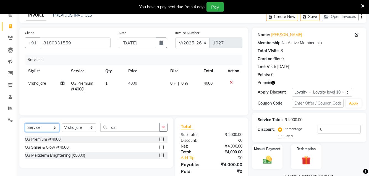
click at [53, 128] on select "Select Service Product Membership Package Voucher Prepaid Gift Card" at bounding box center [42, 128] width 35 height 9
click at [25, 124] on select "Select Service Product Membership Package Voucher Prepaid Gift Card" at bounding box center [42, 128] width 35 height 9
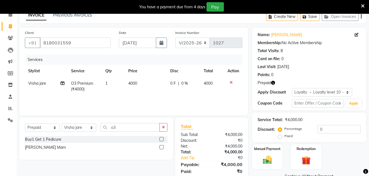
click at [162, 147] on label at bounding box center [162, 147] width 4 height 4
click at [162, 147] on input "checkbox" at bounding box center [162, 148] width 4 height 4
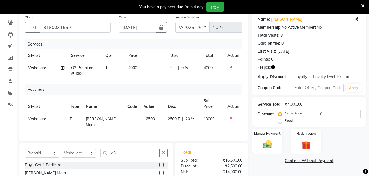
scroll to position [55, 0]
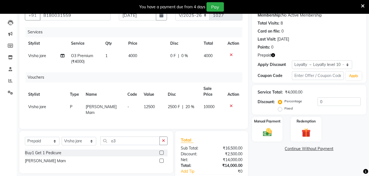
click at [231, 104] on icon at bounding box center [231, 106] width 3 height 4
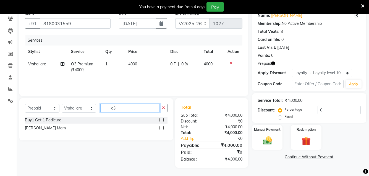
drag, startPoint x: 121, startPoint y: 109, endPoint x: 100, endPoint y: 105, distance: 22.3
click at [100, 105] on div "Select Service Product Membership Package Voucher Prepaid Gift Card Select Styl…" at bounding box center [96, 110] width 143 height 13
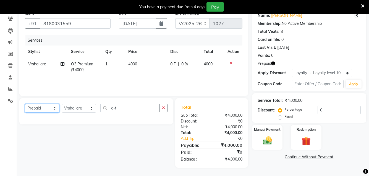
click at [41, 109] on select "Select Service Product Membership Package Voucher Prepaid Gift Card" at bounding box center [42, 108] width 35 height 9
click at [25, 104] on select "Select Service Product Membership Package Voucher Prepaid Gift Card" at bounding box center [42, 108] width 35 height 9
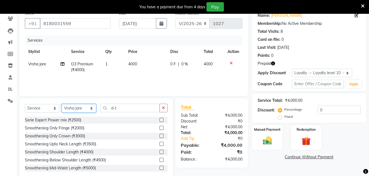
click at [81, 109] on select "Select Stylist [PERSON_NAME] [PERSON_NAME] Karan [PERSON_NAME] Mohd [PERSON_NAM…" at bounding box center [79, 108] width 35 height 9
click at [62, 104] on select "Select Stylist [PERSON_NAME] [PERSON_NAME] Karan [PERSON_NAME] Mohd [PERSON_NAM…" at bounding box center [79, 108] width 35 height 9
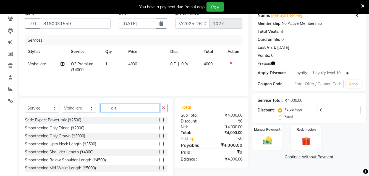
click at [126, 108] on input "d-t" at bounding box center [129, 108] width 59 height 9
drag, startPoint x: 126, startPoint y: 108, endPoint x: 103, endPoint y: 108, distance: 23.0
click at [103, 108] on input "d-t" at bounding box center [129, 108] width 59 height 9
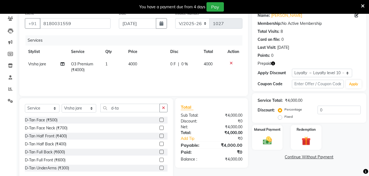
click at [160, 168] on label at bounding box center [162, 168] width 4 height 4
click at [160, 168] on input "checkbox" at bounding box center [162, 169] width 4 height 4
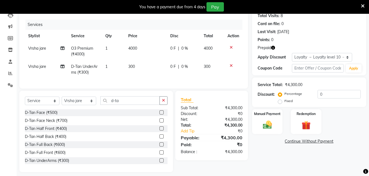
scroll to position [71, 0]
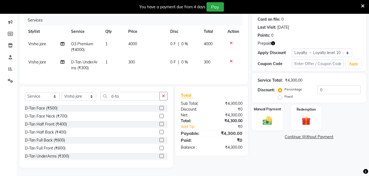
click at [272, 115] on img at bounding box center [267, 120] width 15 height 11
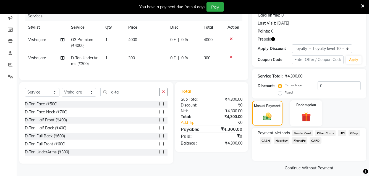
click at [309, 116] on img at bounding box center [306, 117] width 15 height 12
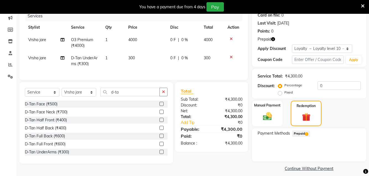
click at [300, 135] on span "Prepaid 1" at bounding box center [301, 134] width 18 height 6
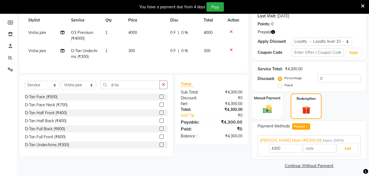
scroll to position [81, 0]
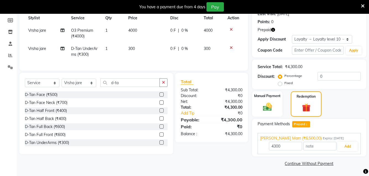
click at [307, 124] on span "1" at bounding box center [306, 124] width 3 height 3
click at [348, 149] on button "Add" at bounding box center [348, 146] width 20 height 9
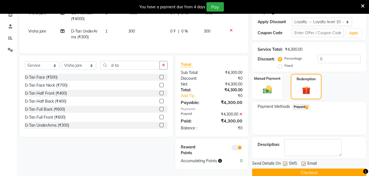
scroll to position [108, 0]
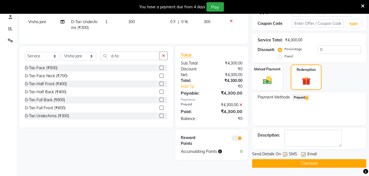
click at [308, 97] on span "1" at bounding box center [306, 98] width 3 height 3
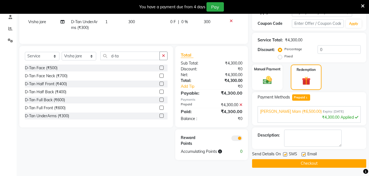
click at [365, 138] on div "Description:" at bounding box center [309, 139] width 114 height 22
click at [296, 164] on button "Checkout" at bounding box center [309, 164] width 114 height 9
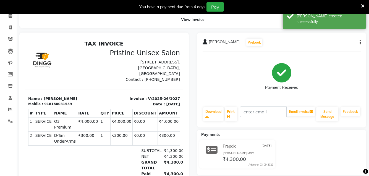
scroll to position [14, 0]
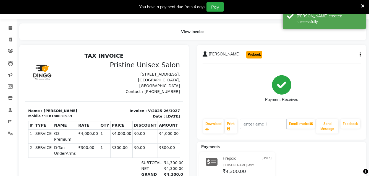
click at [259, 56] on button "Prebook" at bounding box center [254, 55] width 16 height 8
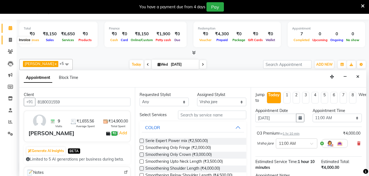
scroll to position [236, 0]
click at [12, 38] on icon at bounding box center [10, 40] width 3 height 4
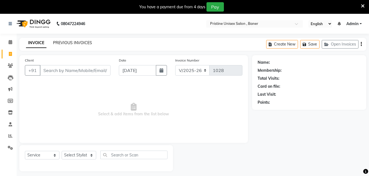
click at [72, 44] on link "PREVIOUS INVOICES" at bounding box center [72, 42] width 39 height 5
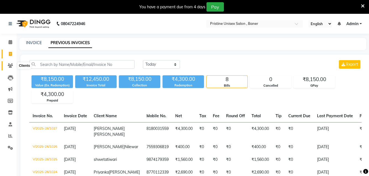
click at [7, 63] on span at bounding box center [11, 66] width 10 height 6
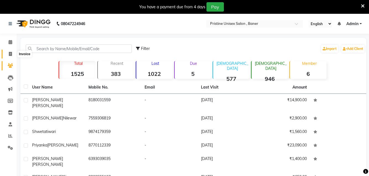
click at [13, 53] on span at bounding box center [11, 54] width 10 height 6
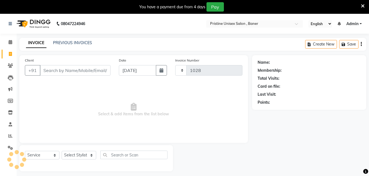
scroll to position [14, 0]
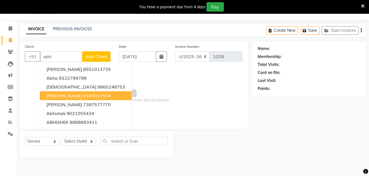
click at [87, 98] on ngb-highlight "8180031559" at bounding box center [97, 96] width 28 height 6
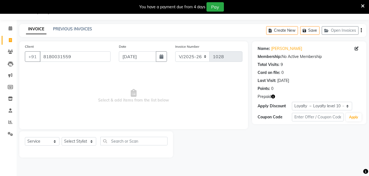
click at [273, 97] on icon "button" at bounding box center [273, 97] width 4 height 4
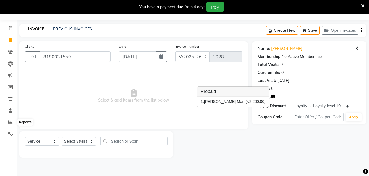
click at [13, 121] on span at bounding box center [11, 122] width 10 height 6
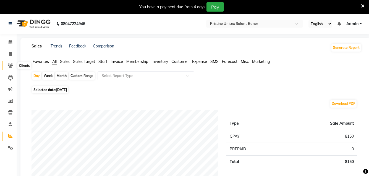
click at [10, 67] on icon at bounding box center [10, 66] width 5 height 4
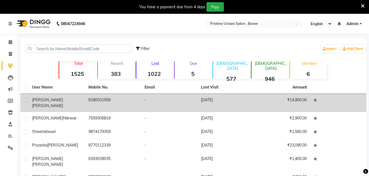
click at [77, 103] on div "[PERSON_NAME]" at bounding box center [57, 103] width 50 height 12
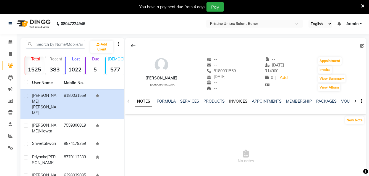
click at [231, 103] on link "INVOICES" at bounding box center [238, 101] width 18 height 5
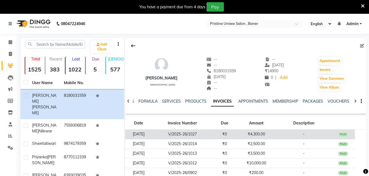
click at [186, 137] on td "V/2025-26/1027" at bounding box center [182, 135] width 61 height 10
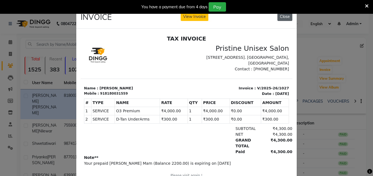
click at [286, 17] on button "Close" at bounding box center [285, 16] width 15 height 9
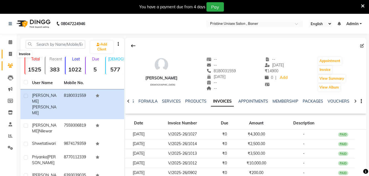
click at [11, 53] on icon at bounding box center [10, 54] width 3 height 4
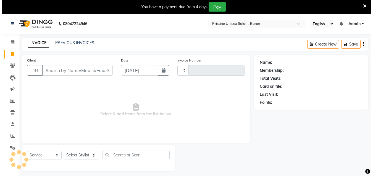
scroll to position [14, 0]
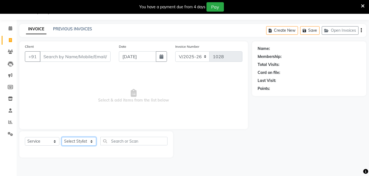
click at [80, 144] on select "Select Stylist [PERSON_NAME] [PERSON_NAME] Karan [PERSON_NAME] Mohd [PERSON_NAM…" at bounding box center [79, 141] width 35 height 9
click at [62, 137] on select "Select Stylist [PERSON_NAME] [PERSON_NAME] Karan [PERSON_NAME] Mohd [PERSON_NAM…" at bounding box center [79, 141] width 35 height 9
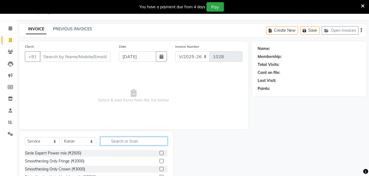
click at [127, 144] on input "text" at bounding box center [133, 141] width 67 height 9
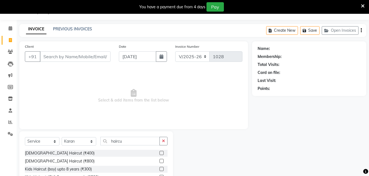
click at [160, 152] on label at bounding box center [162, 153] width 4 height 4
click at [160, 152] on input "checkbox" at bounding box center [162, 154] width 4 height 4
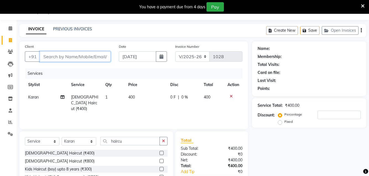
click at [65, 56] on input "Client" at bounding box center [75, 56] width 71 height 11
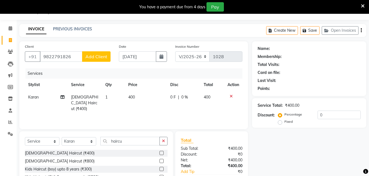
click at [105, 58] on span "Add Client" at bounding box center [96, 57] width 22 height 6
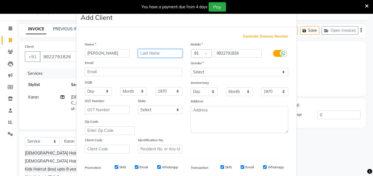
click at [151, 50] on input "text" at bounding box center [160, 53] width 45 height 9
click at [90, 88] on select "Day 01 02 03 04 05 06 07 08 09 10 11 12 13 14 15 16 17 18 19 20 21 22 23 24 25 …" at bounding box center [98, 91] width 27 height 9
click at [85, 87] on select "Day 01 02 03 04 05 06 07 08 09 10 11 12 13 14 15 16 17 18 19 20 21 22 23 24 25 …" at bounding box center [98, 91] width 27 height 9
click at [127, 93] on select "Month January February March April May June July August September October Novem…" at bounding box center [133, 91] width 27 height 9
click at [120, 87] on select "Month January February March April May June July August September October Novem…" at bounding box center [133, 91] width 27 height 9
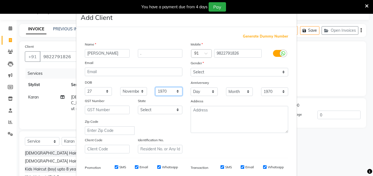
drag, startPoint x: 165, startPoint y: 92, endPoint x: 163, endPoint y: 87, distance: 4.9
click at [165, 92] on select "1940 1941 1942 1943 1944 1945 1946 1947 1948 1949 1950 1951 1952 1953 1954 1955…" at bounding box center [168, 91] width 27 height 9
click at [155, 87] on select "1940 1941 1942 1943 1944 1945 1946 1947 1948 1949 1950 1951 1952 1953 1954 1955…" at bounding box center [168, 91] width 27 height 9
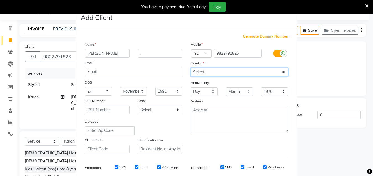
click at [206, 71] on select "Select [DEMOGRAPHIC_DATA] [DEMOGRAPHIC_DATA] Other Prefer Not To Say" at bounding box center [240, 72] width 98 height 9
click at [191, 68] on select "Select [DEMOGRAPHIC_DATA] [DEMOGRAPHIC_DATA] Other Prefer Not To Say" at bounding box center [240, 72] width 98 height 9
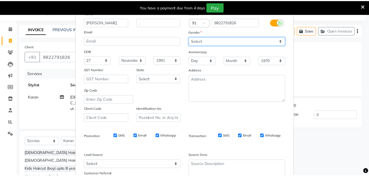
scroll to position [79, 0]
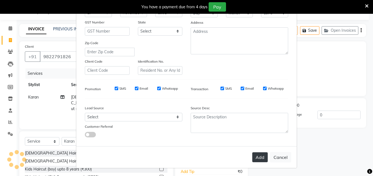
click at [259, 160] on button "Add" at bounding box center [259, 158] width 15 height 10
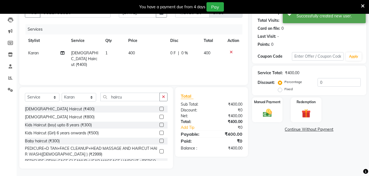
scroll to position [59, 0]
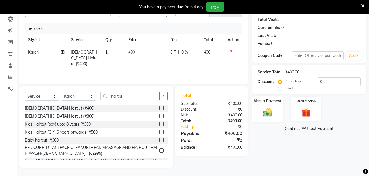
click at [254, 108] on div "Manual Payment" at bounding box center [267, 109] width 32 height 26
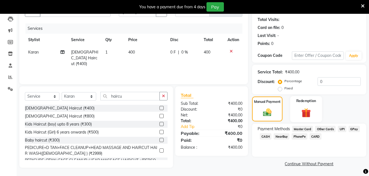
scroll to position [59, 0]
click at [354, 130] on span "GPay" at bounding box center [354, 129] width 11 height 6
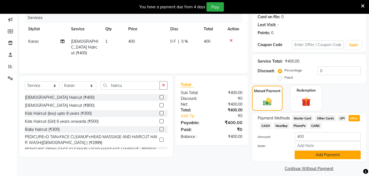
scroll to position [75, 0]
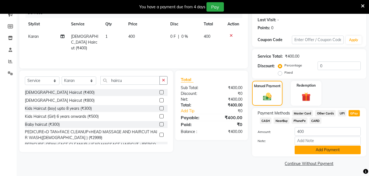
click at [313, 149] on button "Add Payment" at bounding box center [328, 150] width 66 height 9
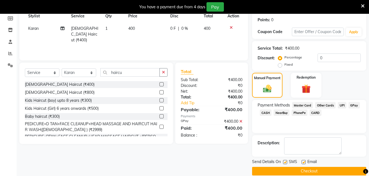
scroll to position [90, 0]
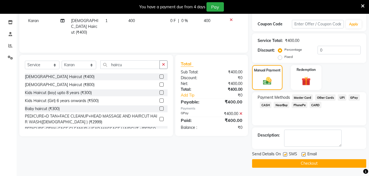
click at [314, 165] on button "Checkout" at bounding box center [309, 164] width 114 height 9
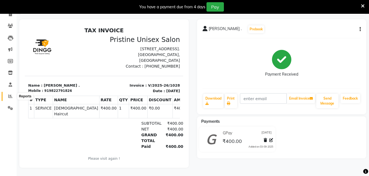
click at [10, 94] on icon at bounding box center [10, 96] width 4 height 4
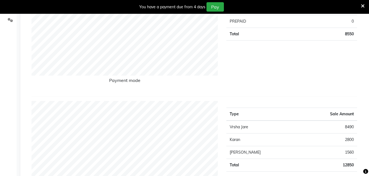
scroll to position [16, 0]
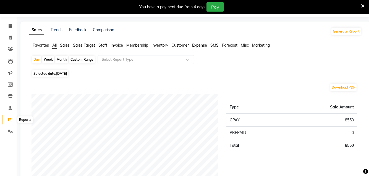
click at [11, 122] on icon at bounding box center [10, 120] width 4 height 4
click at [59, 60] on div "Month" at bounding box center [61, 60] width 13 height 8
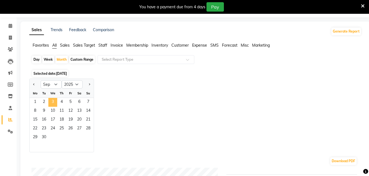
click at [52, 100] on span "3" at bounding box center [52, 102] width 9 height 9
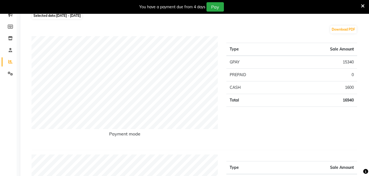
scroll to position [72, 0]
